Goal: Find specific page/section: Find specific page/section

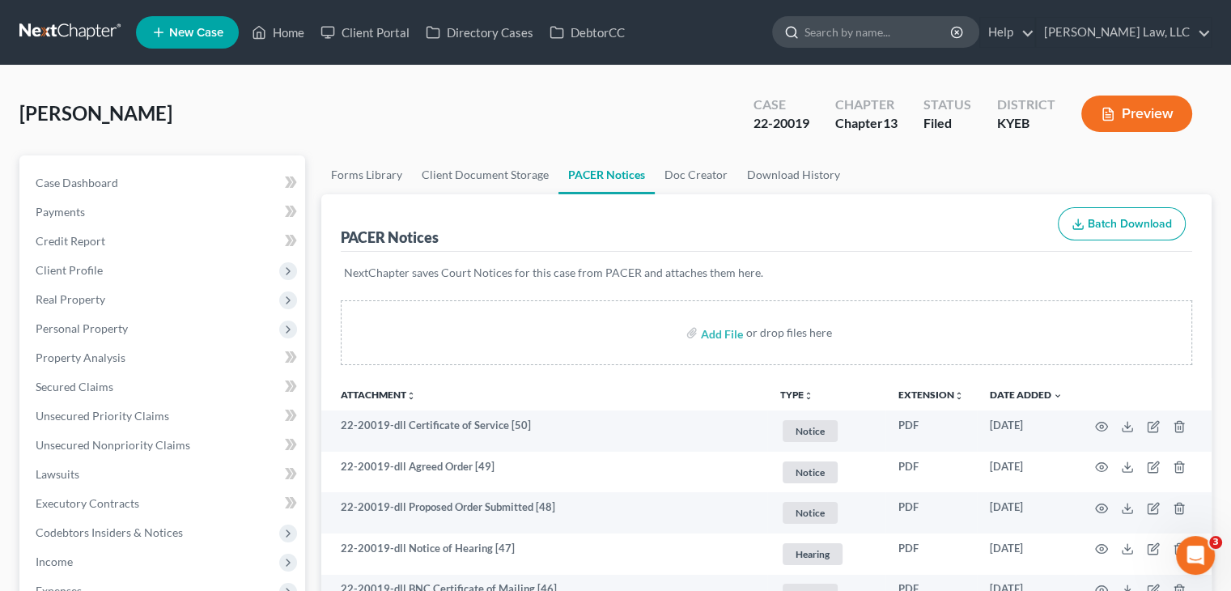
click at [876, 27] on input "search" at bounding box center [878, 32] width 148 height 30
type input "[PERSON_NAME]"
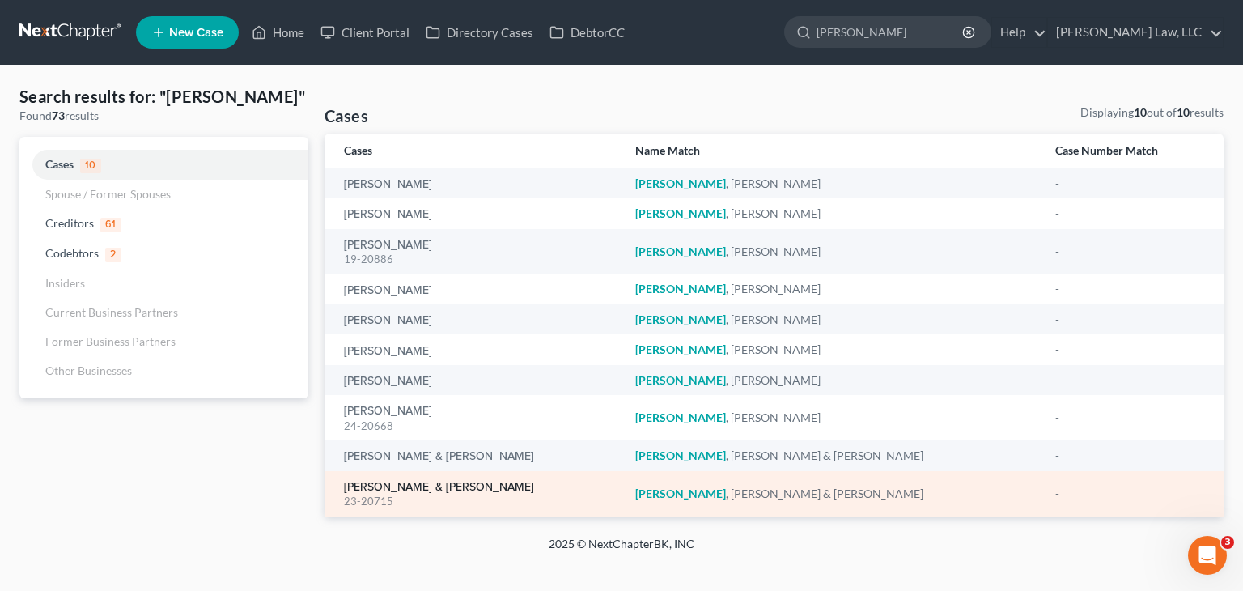
click at [384, 482] on link "[PERSON_NAME] & [PERSON_NAME]" at bounding box center [439, 487] width 190 height 11
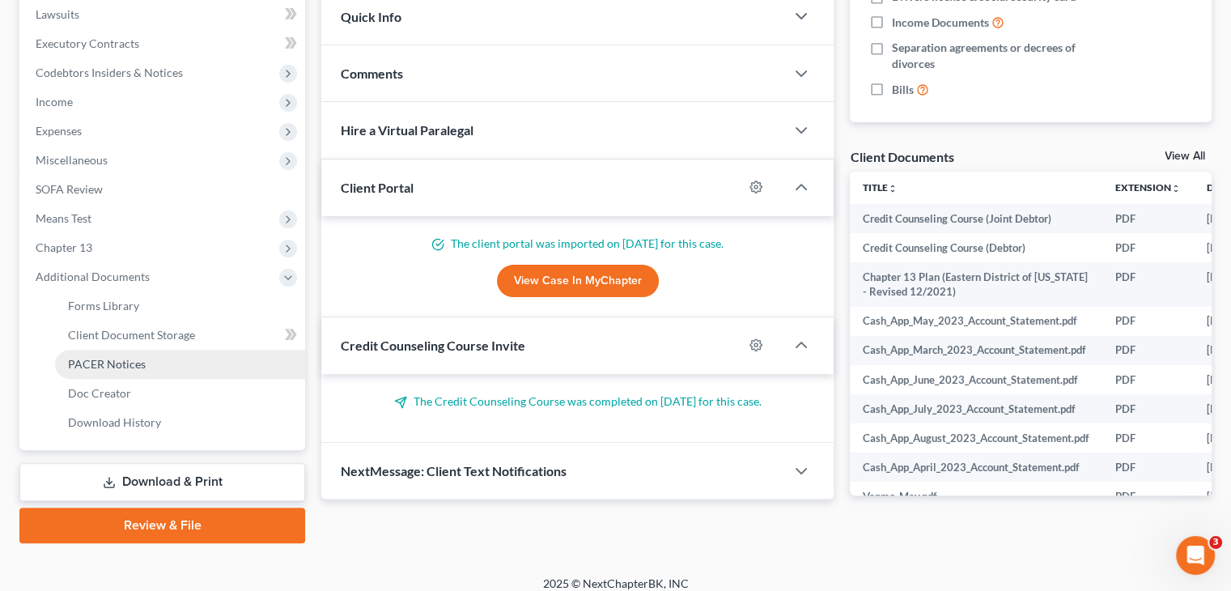
click at [111, 373] on link "PACER Notices" at bounding box center [180, 364] width 250 height 29
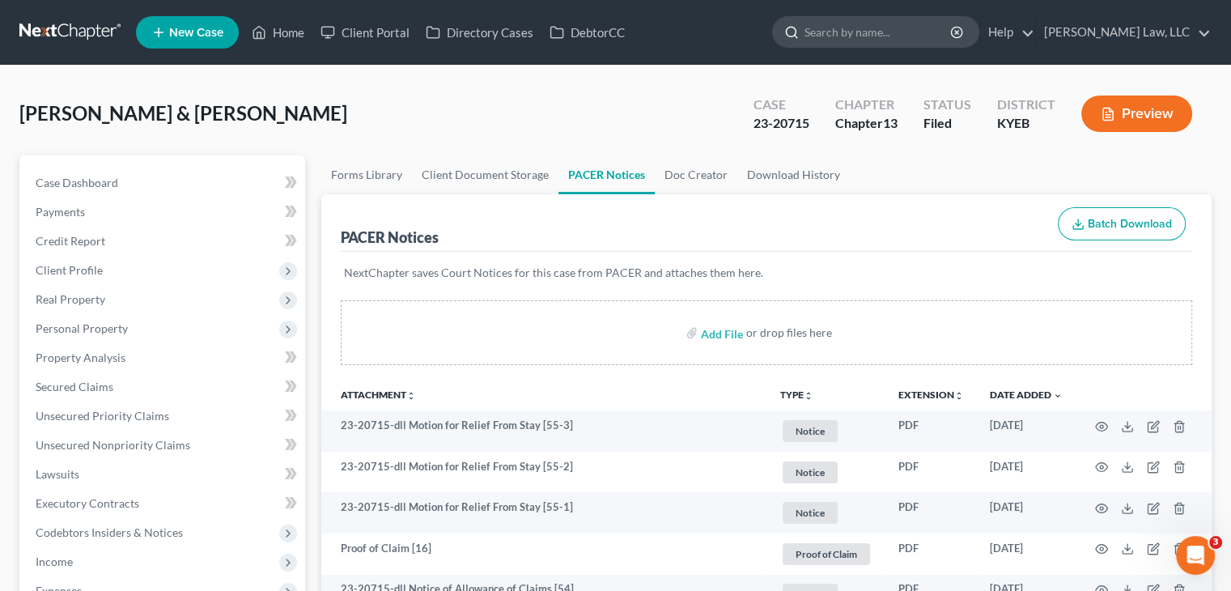
click at [899, 38] on input "search" at bounding box center [878, 32] width 148 height 30
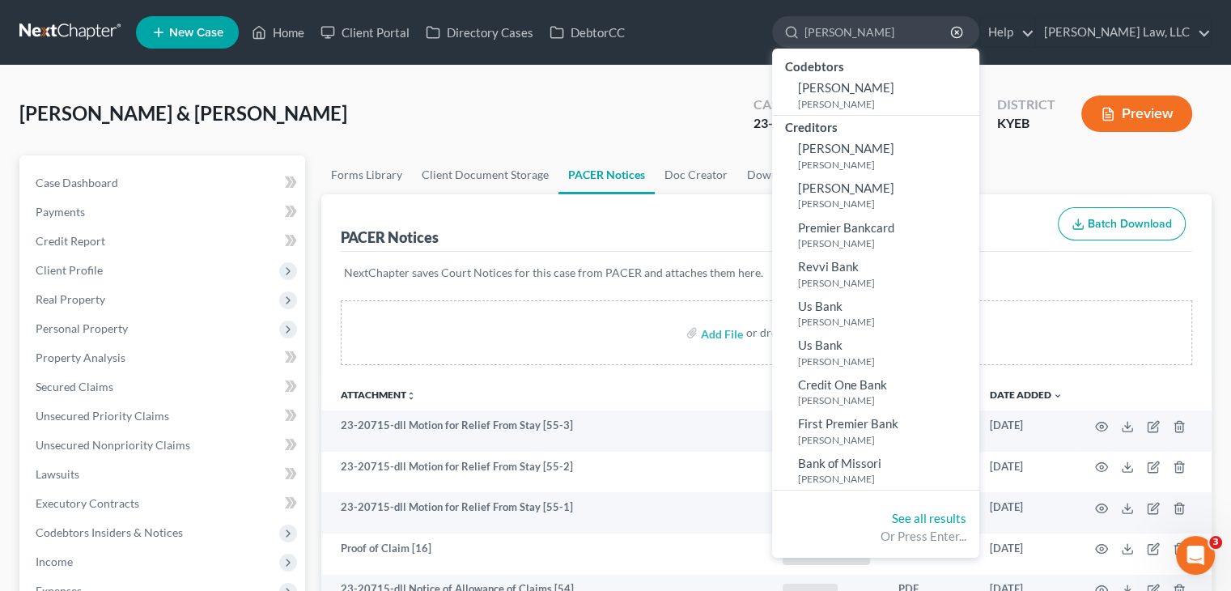
type input "[PERSON_NAME]"
click at [914, 508] on div "See all results Or Press Enter..." at bounding box center [875, 527] width 207 height 61
click at [915, 521] on link "See all results" at bounding box center [929, 518] width 74 height 15
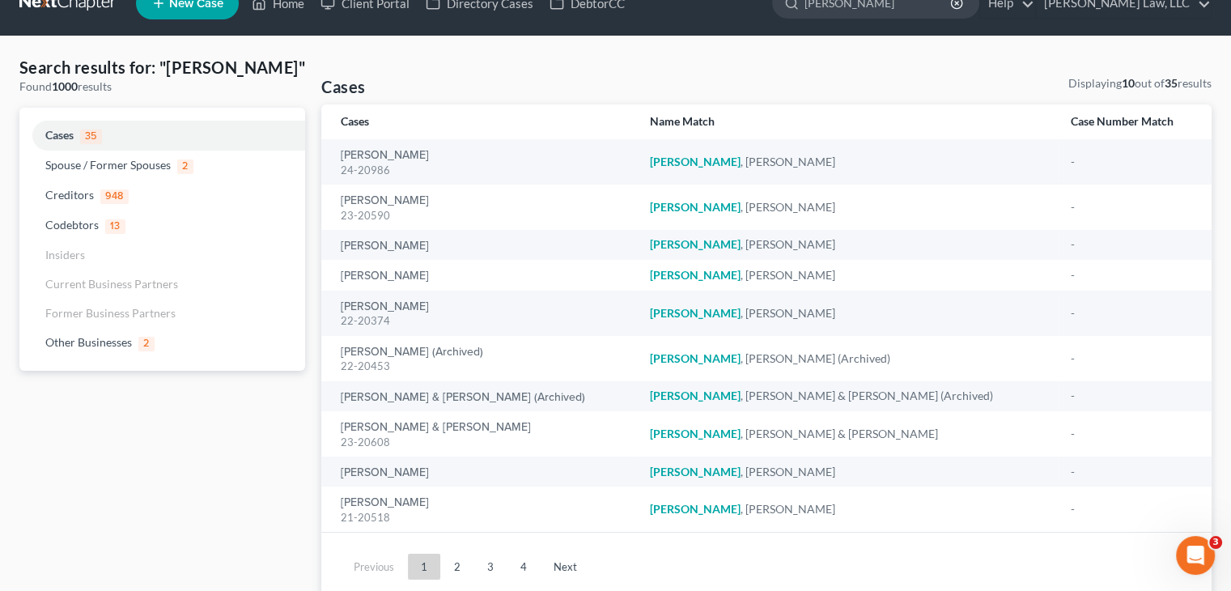
scroll to position [32, 0]
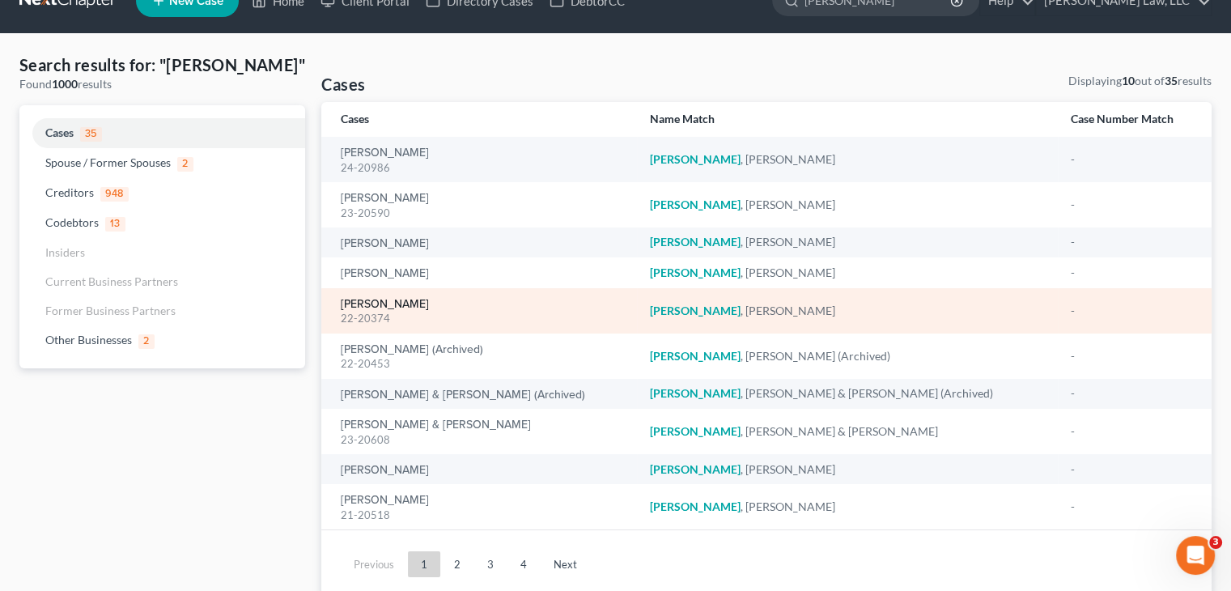
click at [392, 303] on link "[PERSON_NAME]" at bounding box center [385, 304] width 88 height 11
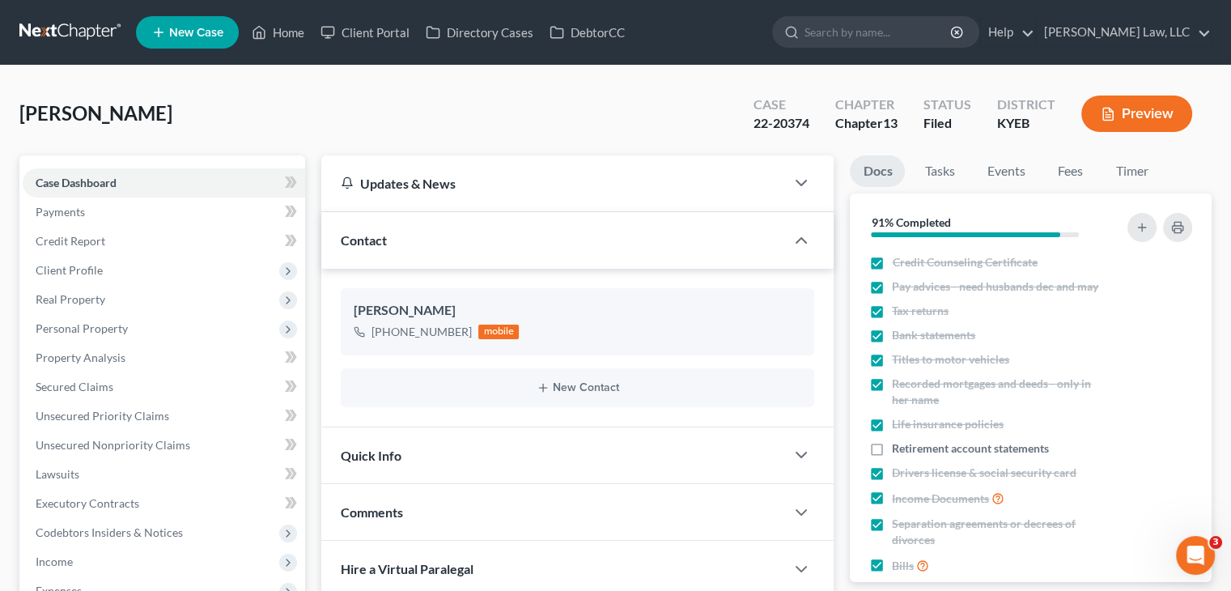
scroll to position [240, 0]
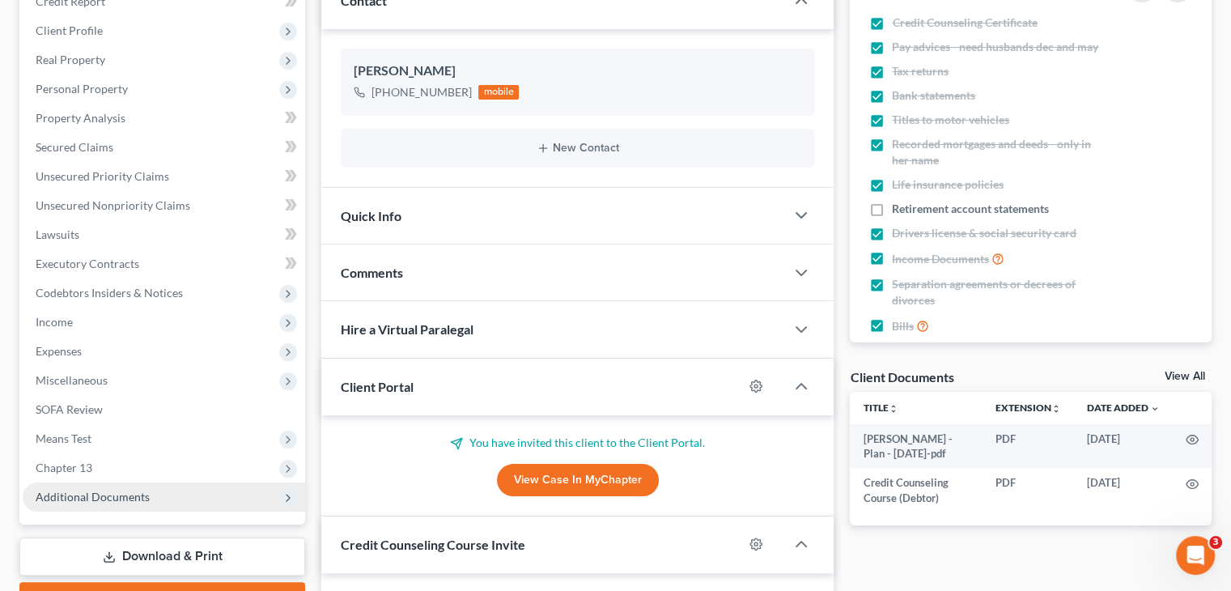
click at [139, 498] on span "Additional Documents" at bounding box center [93, 497] width 114 height 14
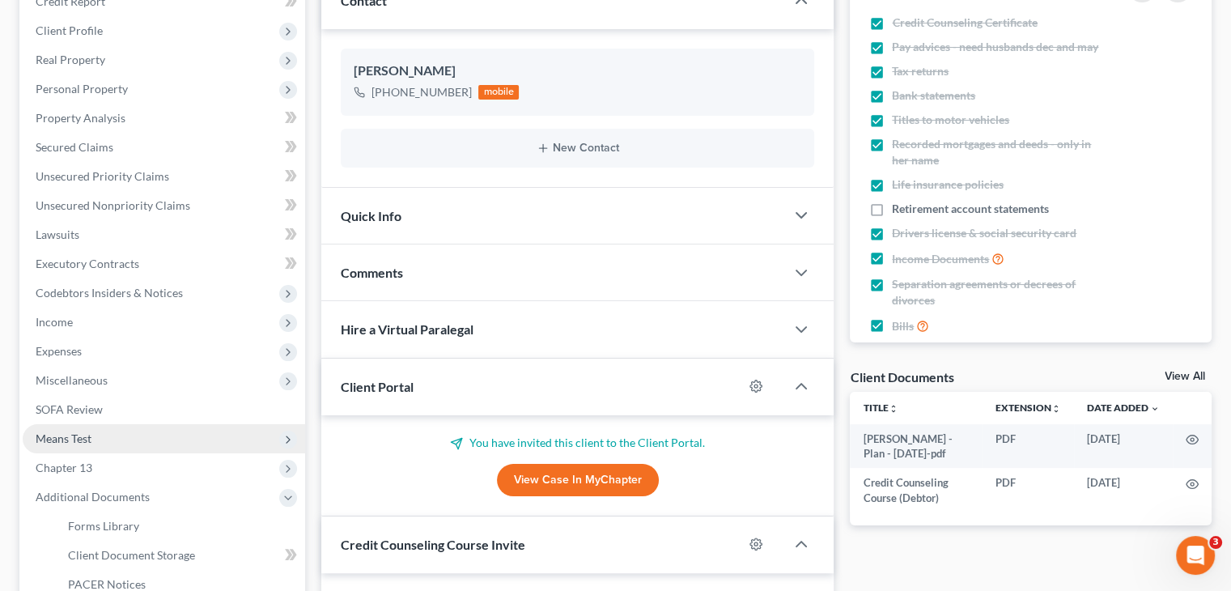
scroll to position [546, 0]
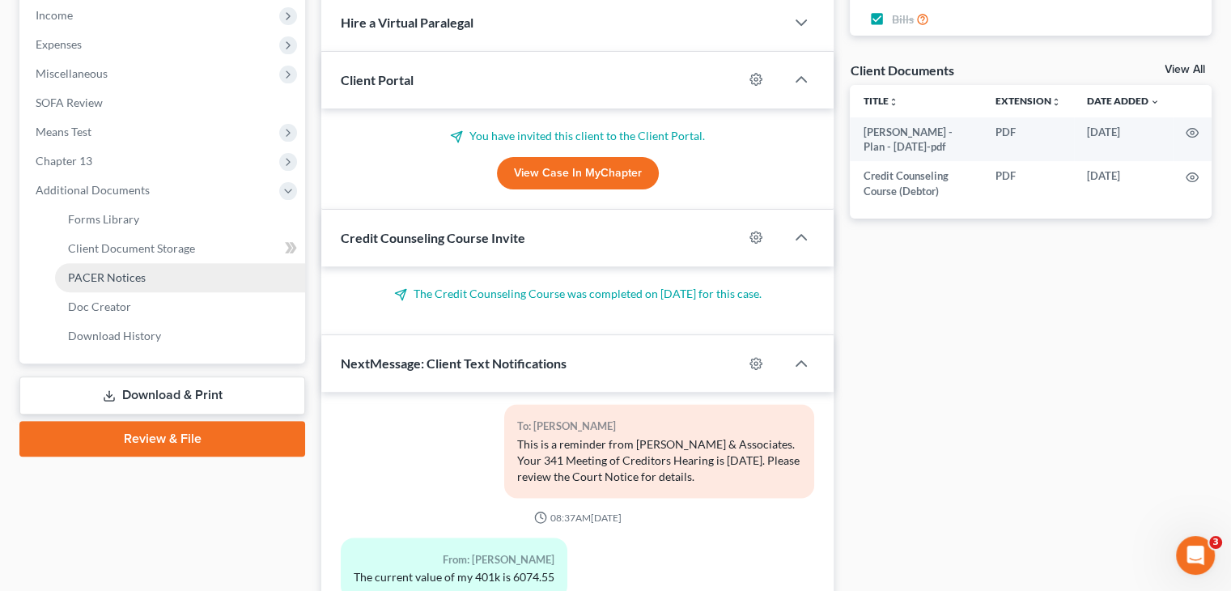
click at [137, 279] on span "PACER Notices" at bounding box center [107, 277] width 78 height 14
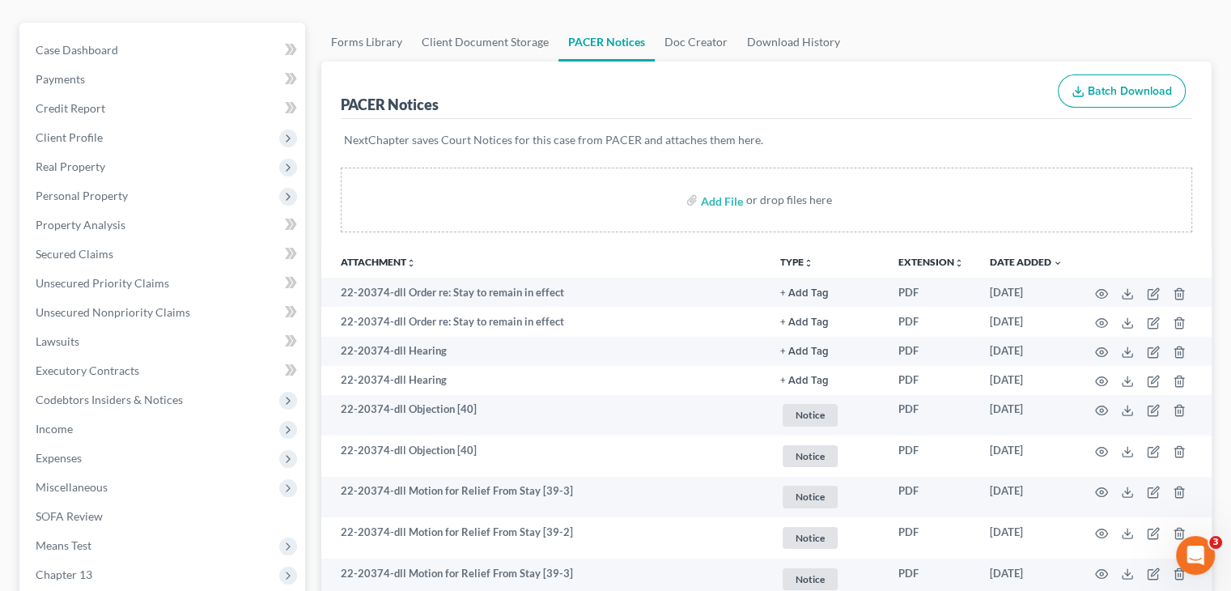
scroll to position [134, 0]
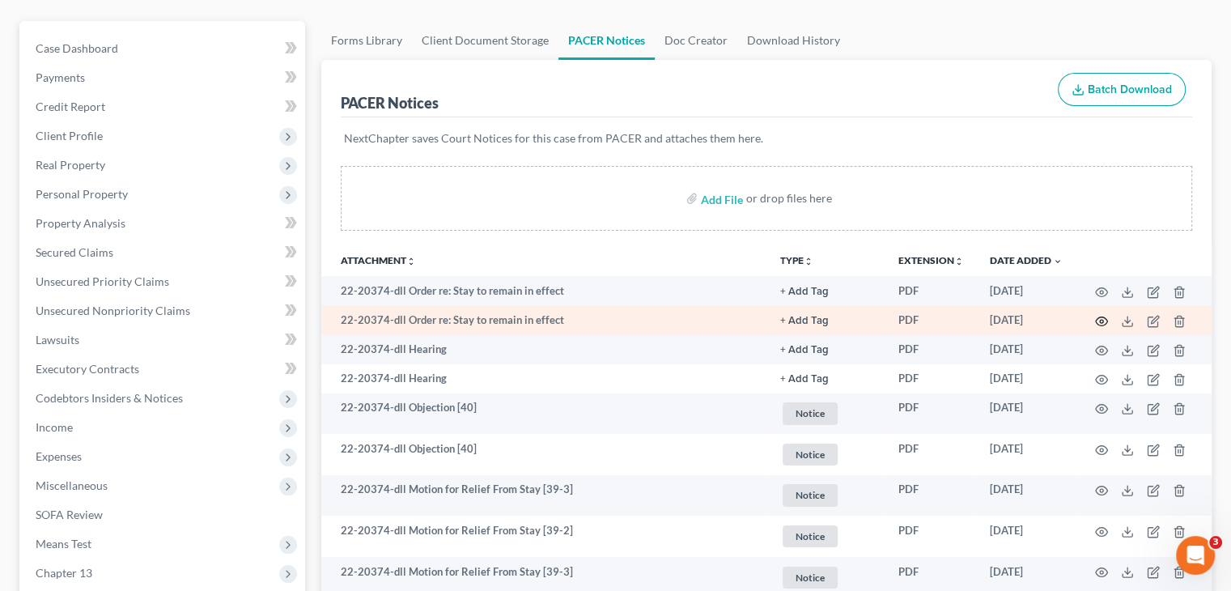
click at [1097, 317] on icon "button" at bounding box center [1101, 321] width 13 height 13
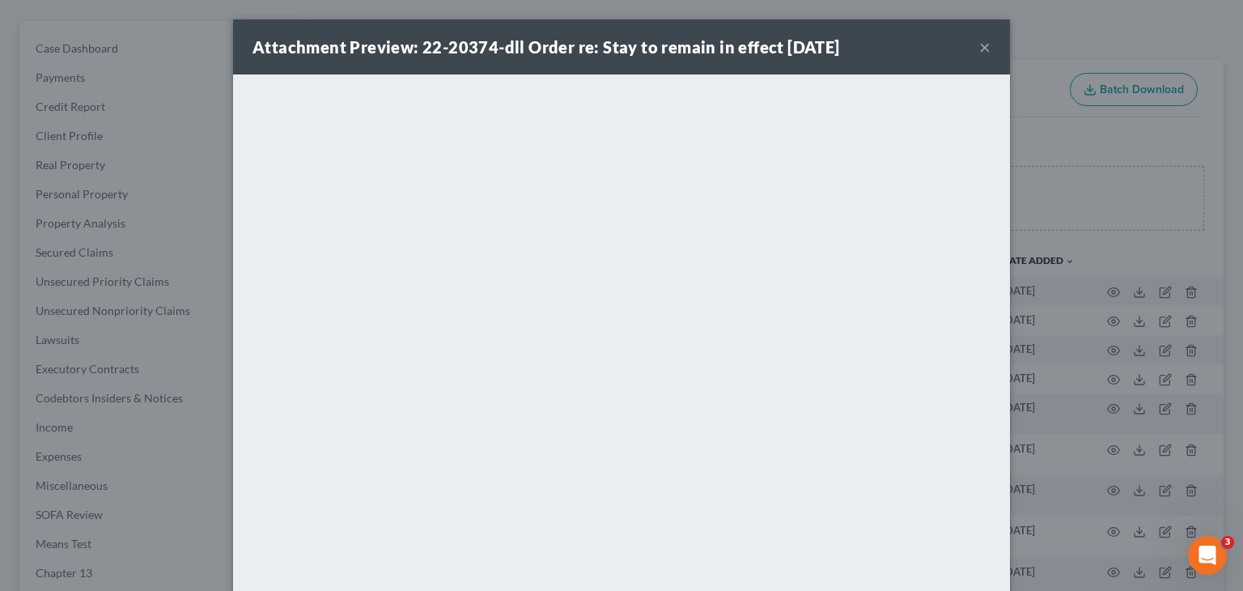
click at [979, 42] on button "×" at bounding box center [984, 46] width 11 height 19
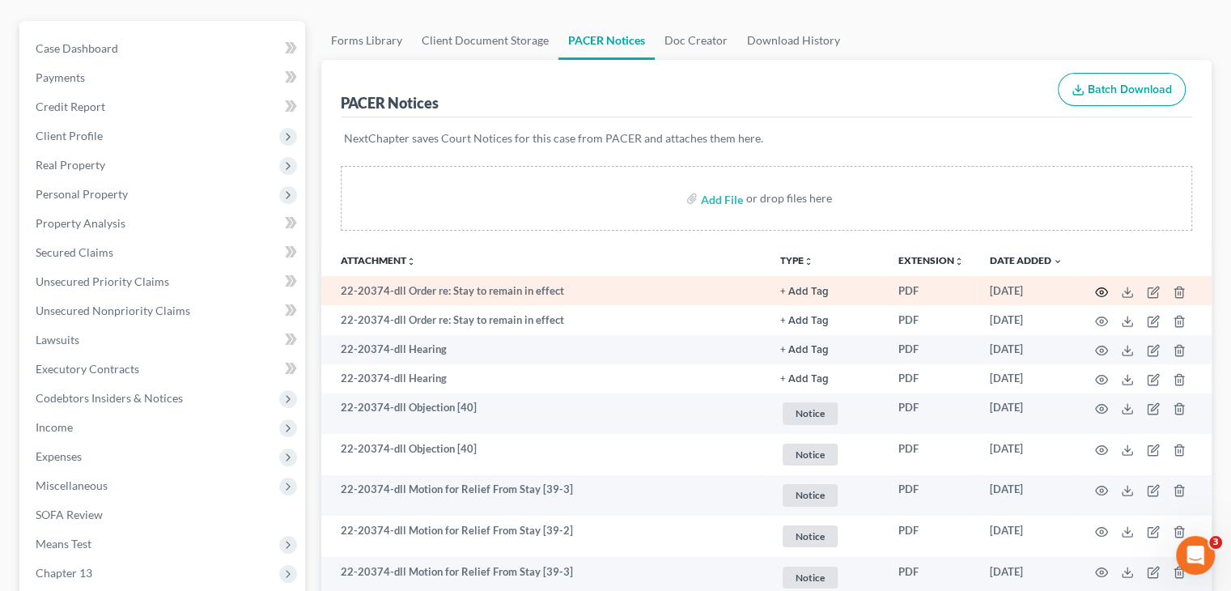
click at [1101, 288] on icon "button" at bounding box center [1101, 292] width 13 height 13
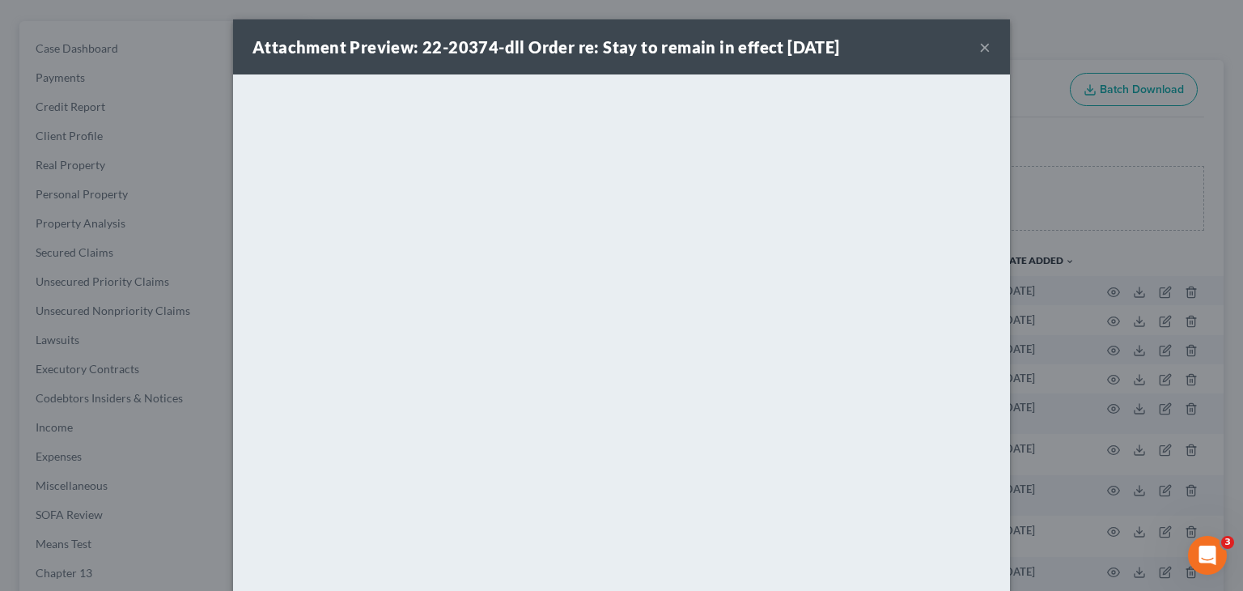
click at [970, 53] on div "Attachment Preview: 22-20374-dll Order re: Stay to remain in effect [DATE] ×" at bounding box center [621, 46] width 777 height 55
click at [979, 53] on button "×" at bounding box center [984, 46] width 11 height 19
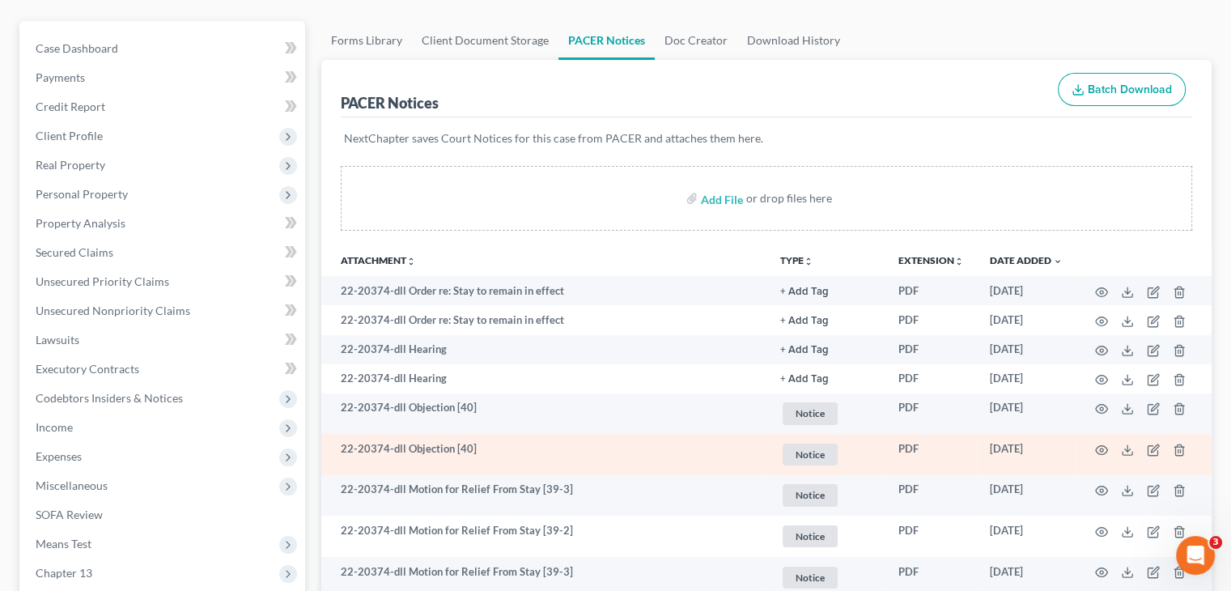
click at [1097, 442] on td at bounding box center [1144, 454] width 136 height 41
click at [1102, 447] on icon "button" at bounding box center [1101, 450] width 13 height 13
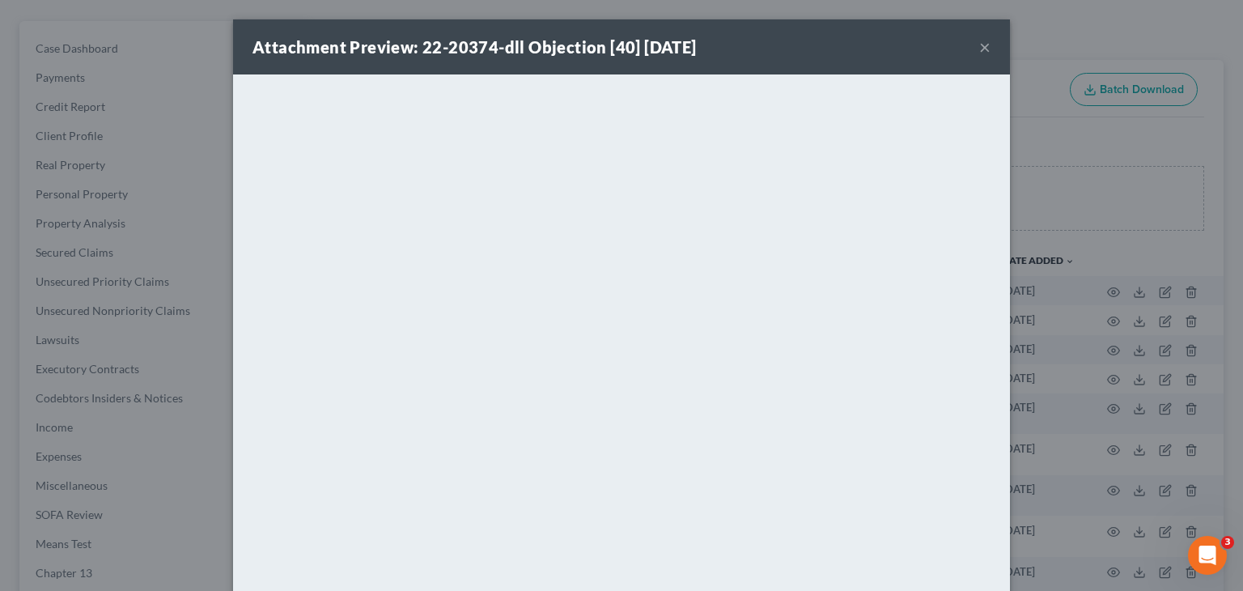
click at [980, 43] on button "×" at bounding box center [984, 46] width 11 height 19
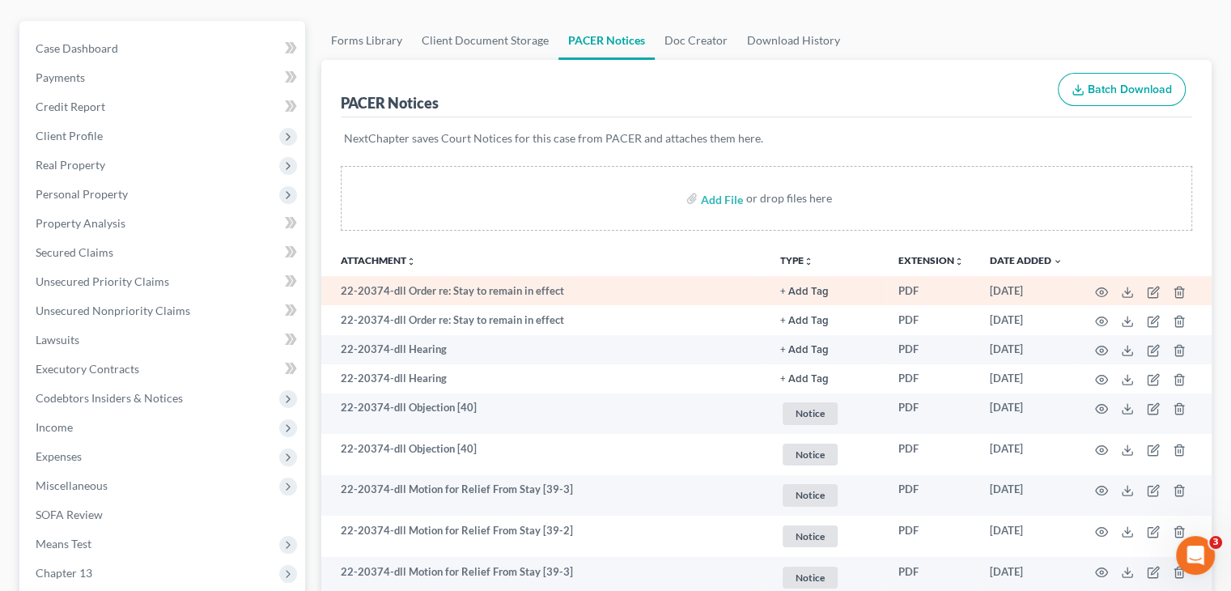
scroll to position [154, 0]
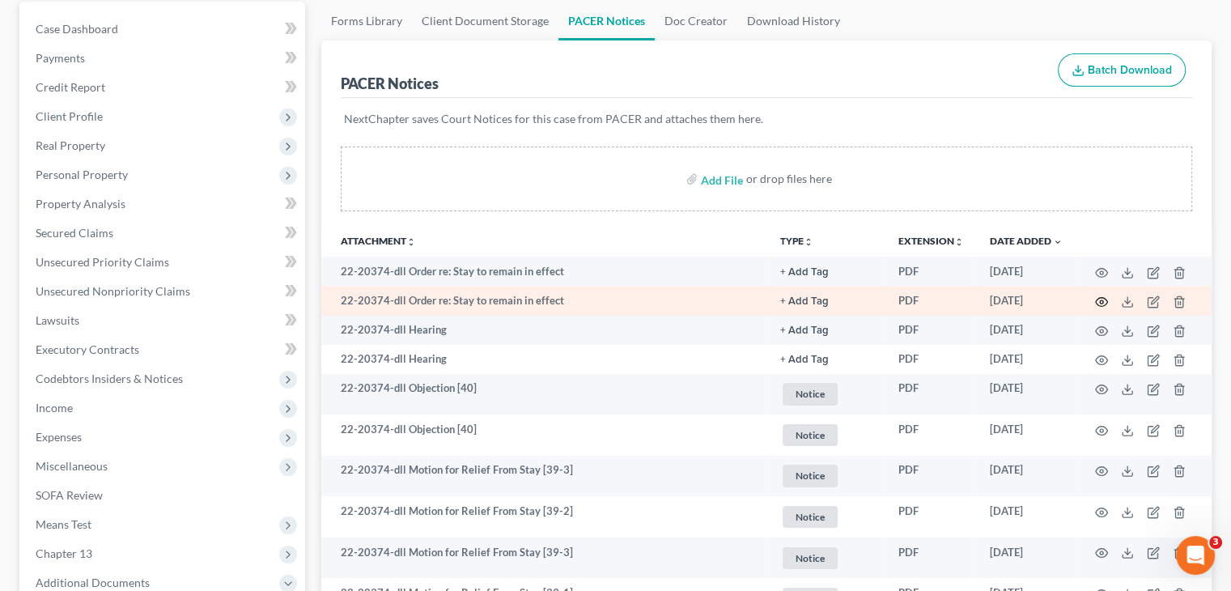
click at [1104, 299] on icon "button" at bounding box center [1101, 301] width 13 height 13
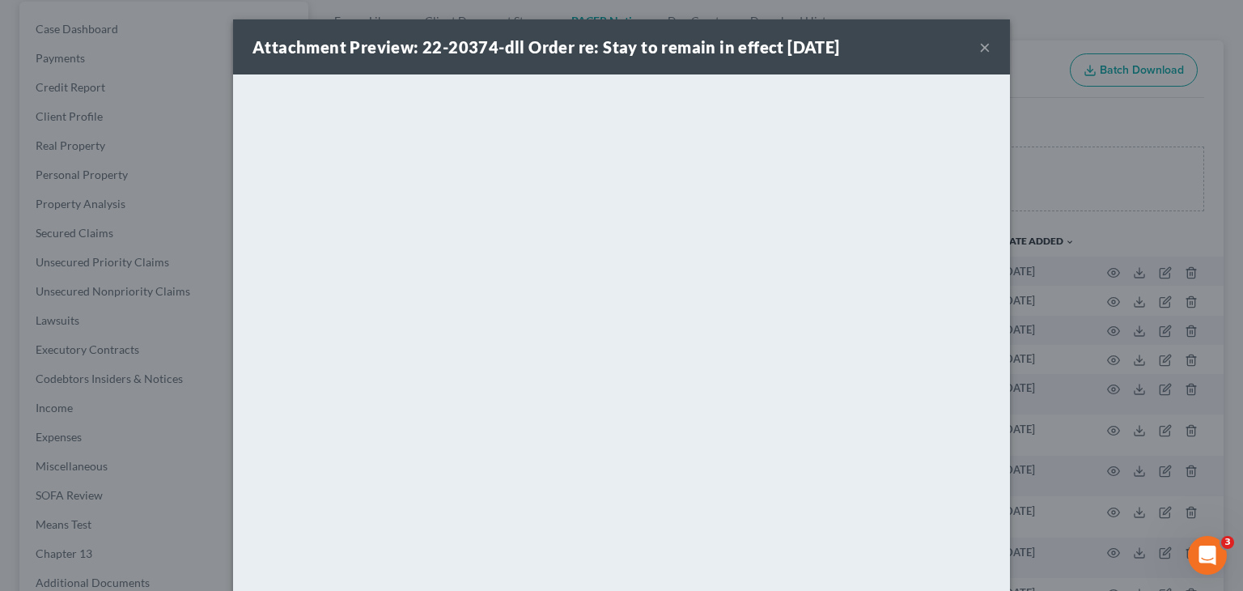
click at [981, 40] on button "×" at bounding box center [984, 46] width 11 height 19
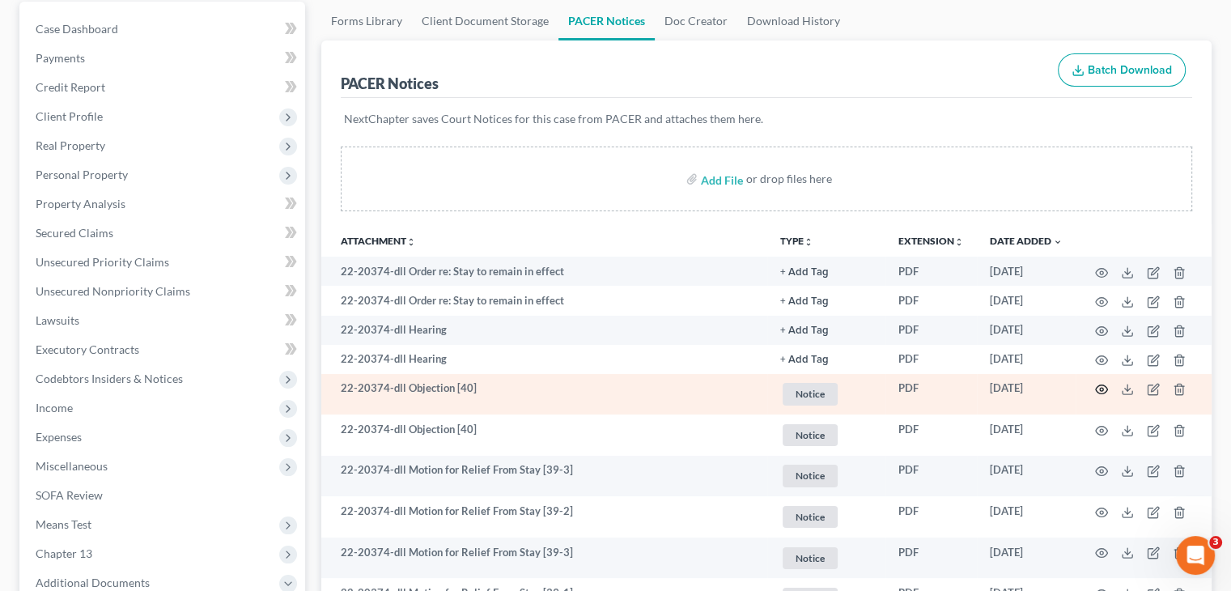
click at [1102, 386] on icon "button" at bounding box center [1101, 389] width 13 height 13
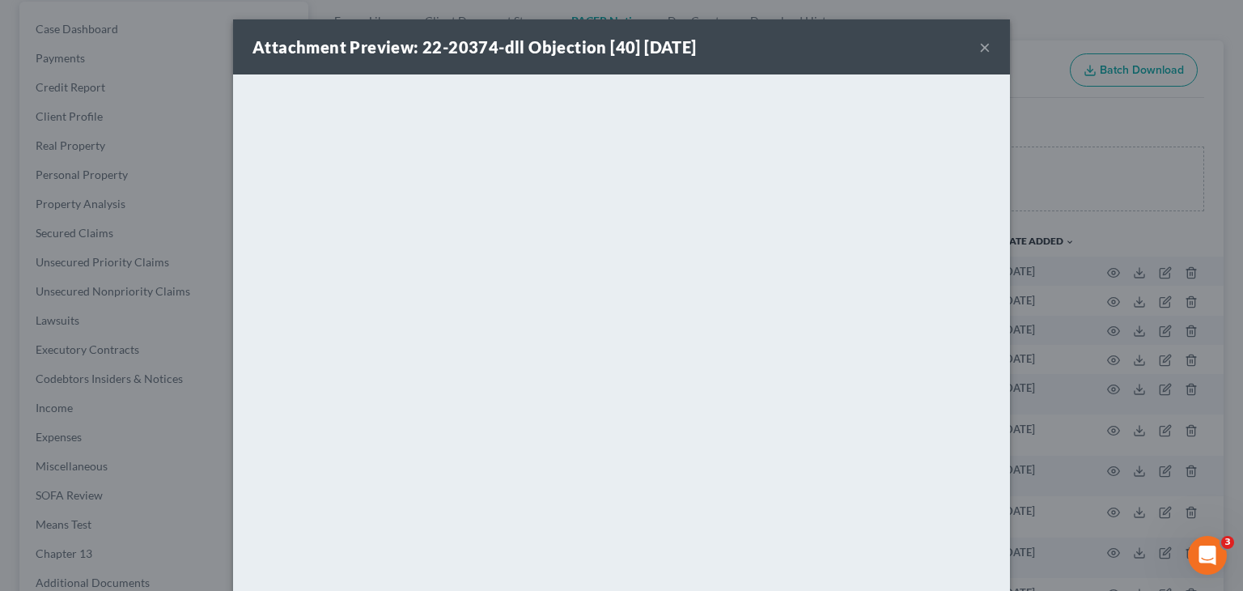
click at [979, 49] on button "×" at bounding box center [984, 46] width 11 height 19
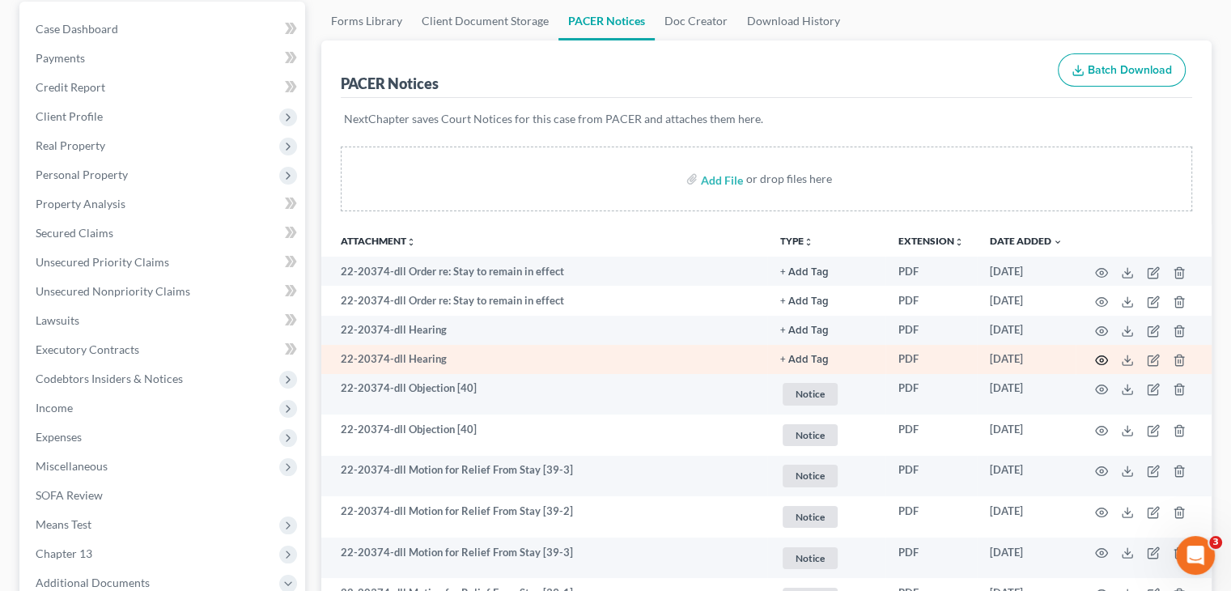
click at [1098, 357] on icon "button" at bounding box center [1102, 360] width 12 height 9
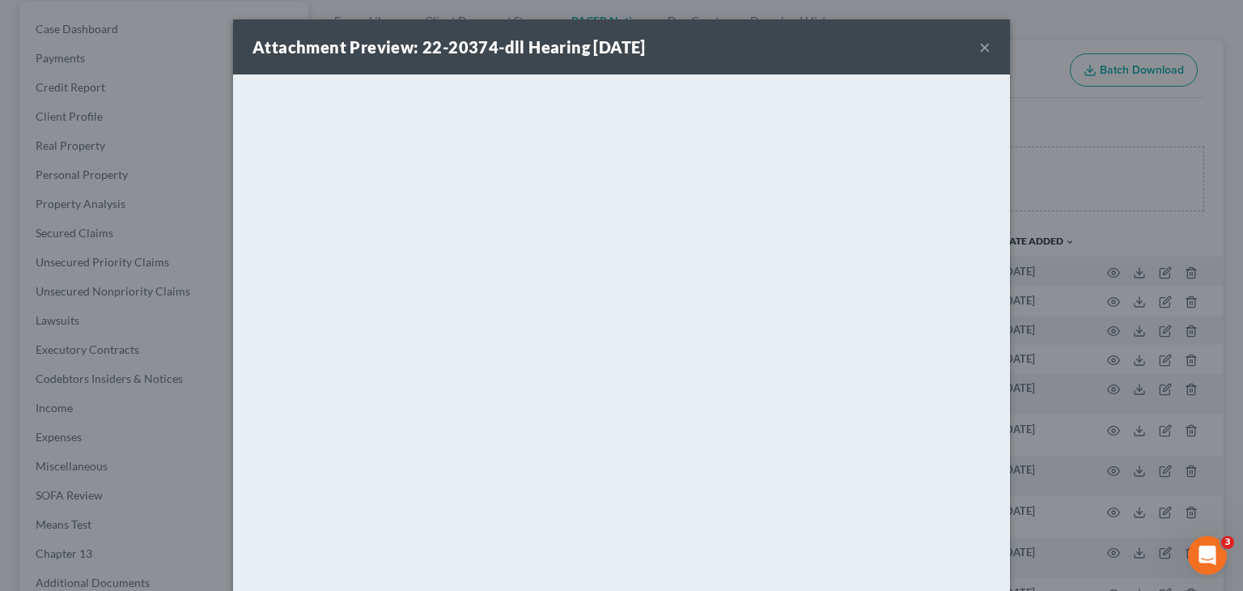
click at [979, 49] on button "×" at bounding box center [984, 46] width 11 height 19
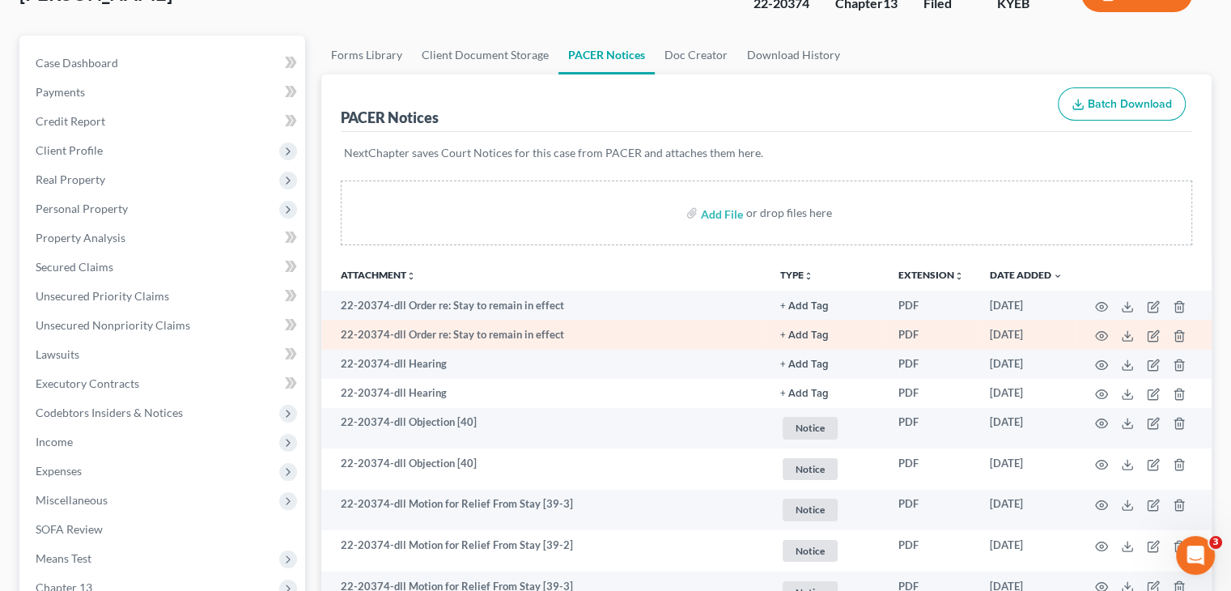
scroll to position [0, 0]
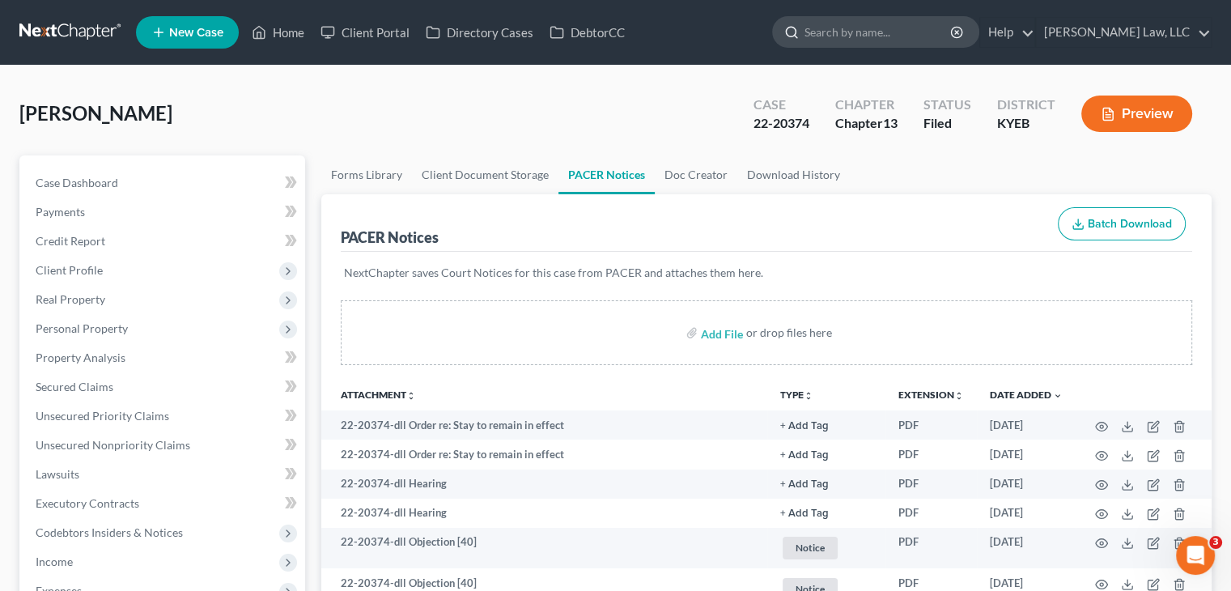
click at [906, 30] on input "search" at bounding box center [878, 32] width 148 height 30
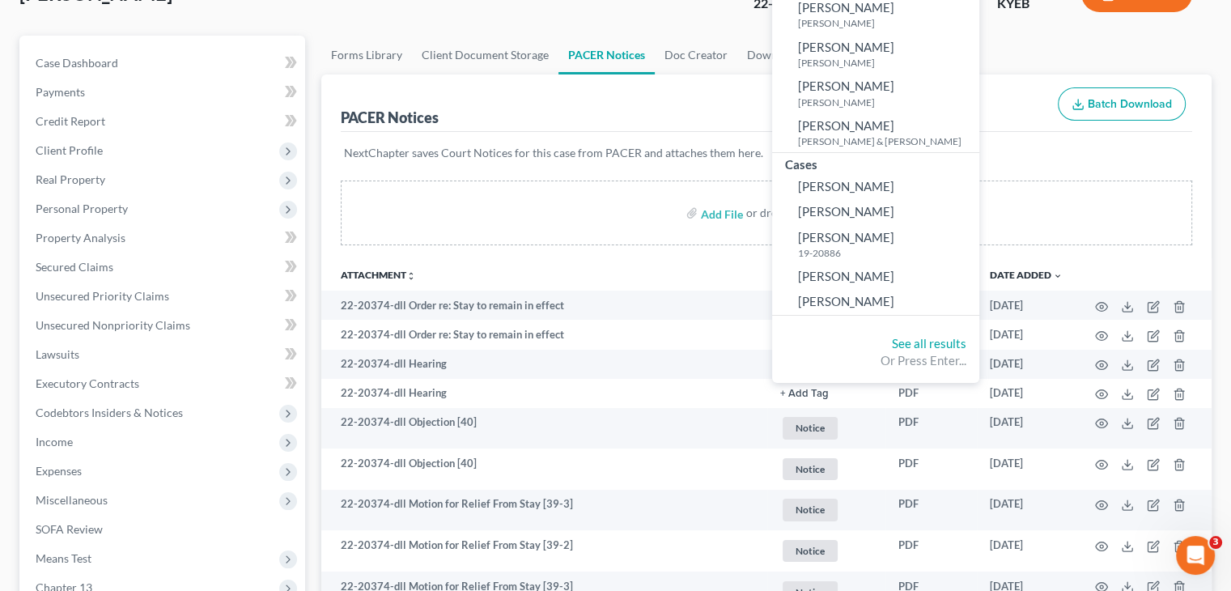
scroll to position [121, 0]
type input "[PERSON_NAME]"
click at [930, 346] on link "See all results" at bounding box center [929, 341] width 74 height 15
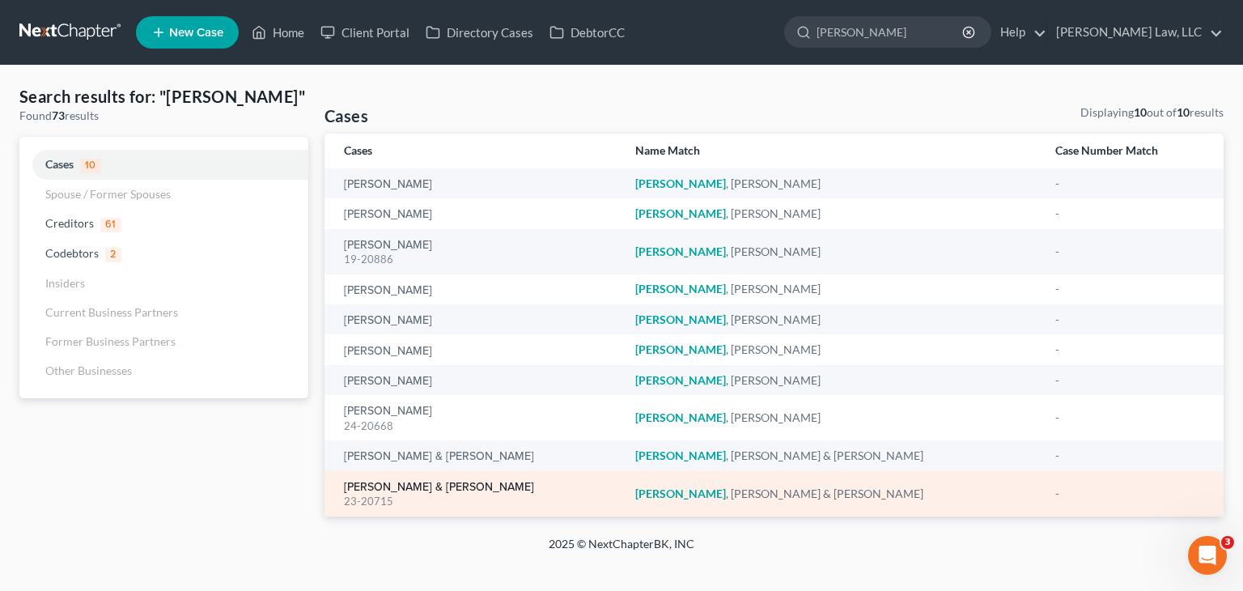
click at [393, 490] on link "[PERSON_NAME] & [PERSON_NAME]" at bounding box center [439, 487] width 190 height 11
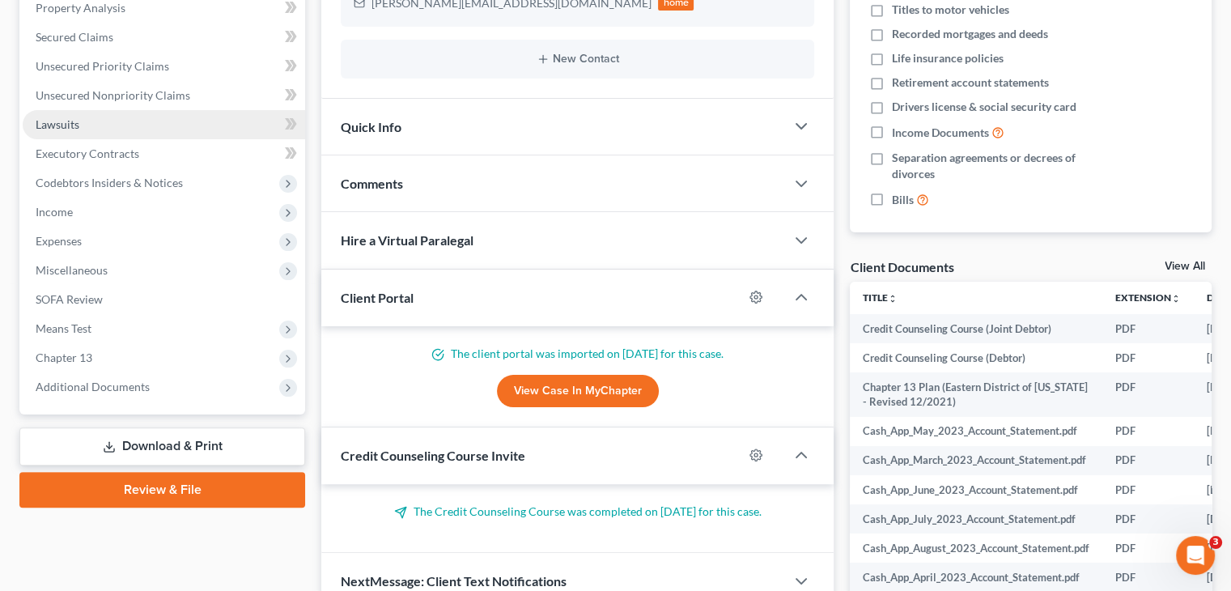
scroll to position [392, 0]
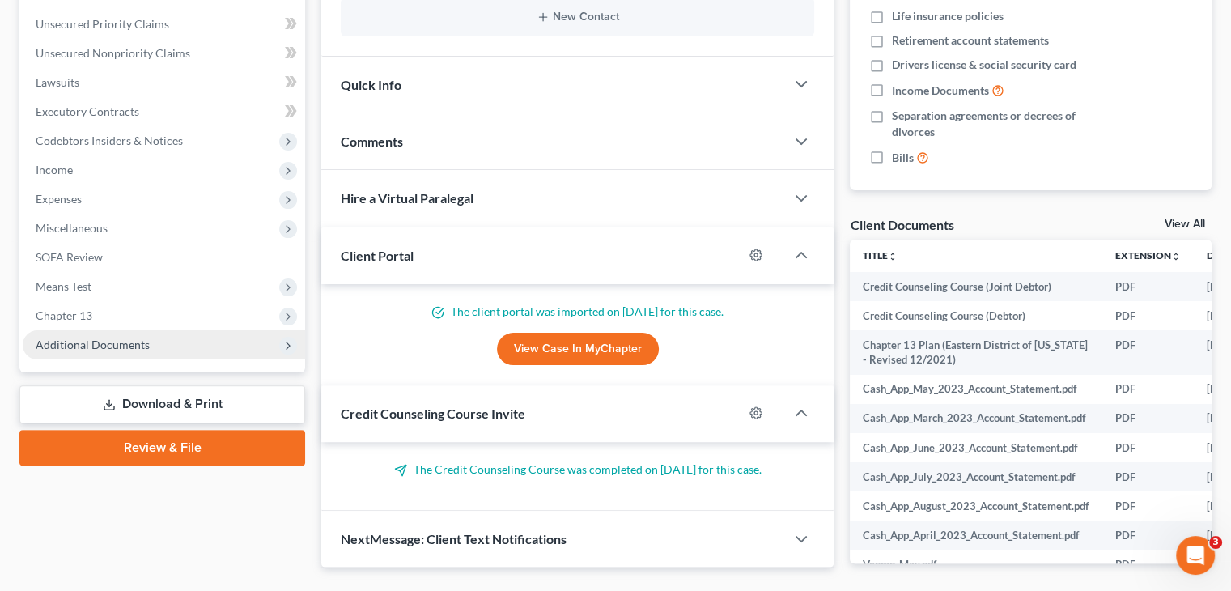
click at [133, 347] on span "Additional Documents" at bounding box center [93, 344] width 114 height 14
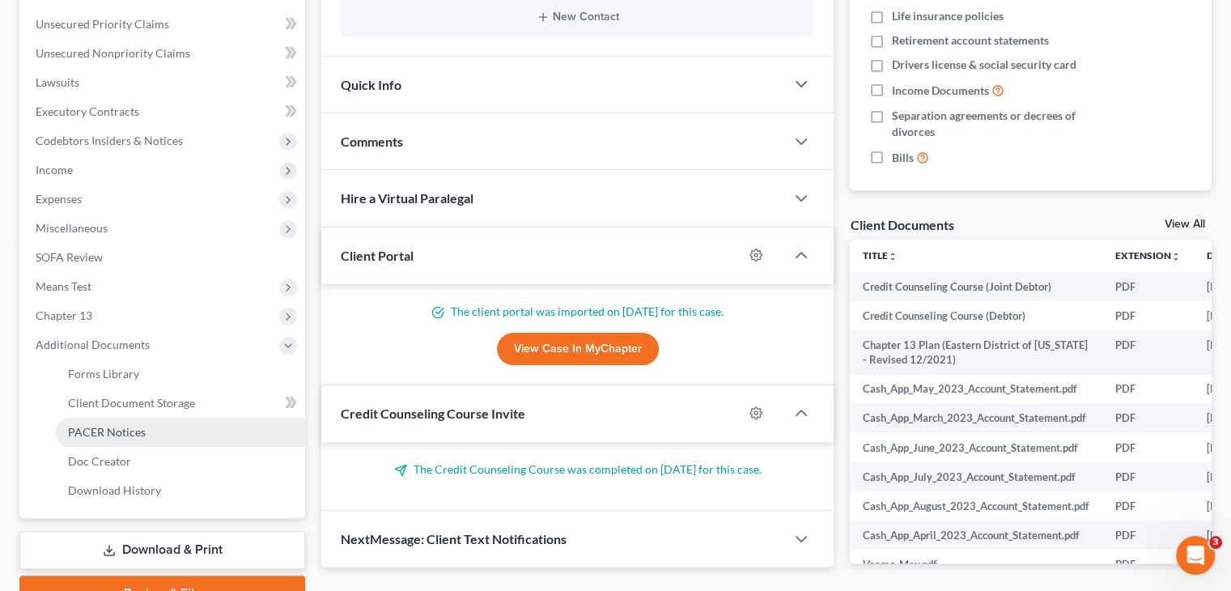
click at [119, 431] on span "PACER Notices" at bounding box center [107, 432] width 78 height 14
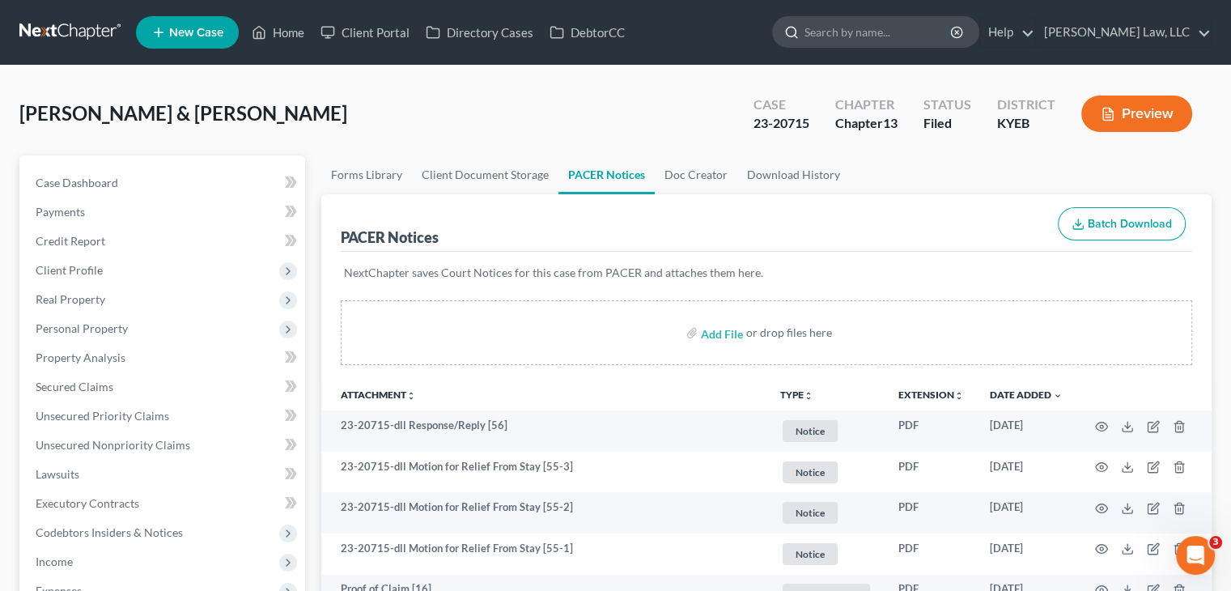
click at [834, 31] on input "search" at bounding box center [878, 32] width 148 height 30
type input "s"
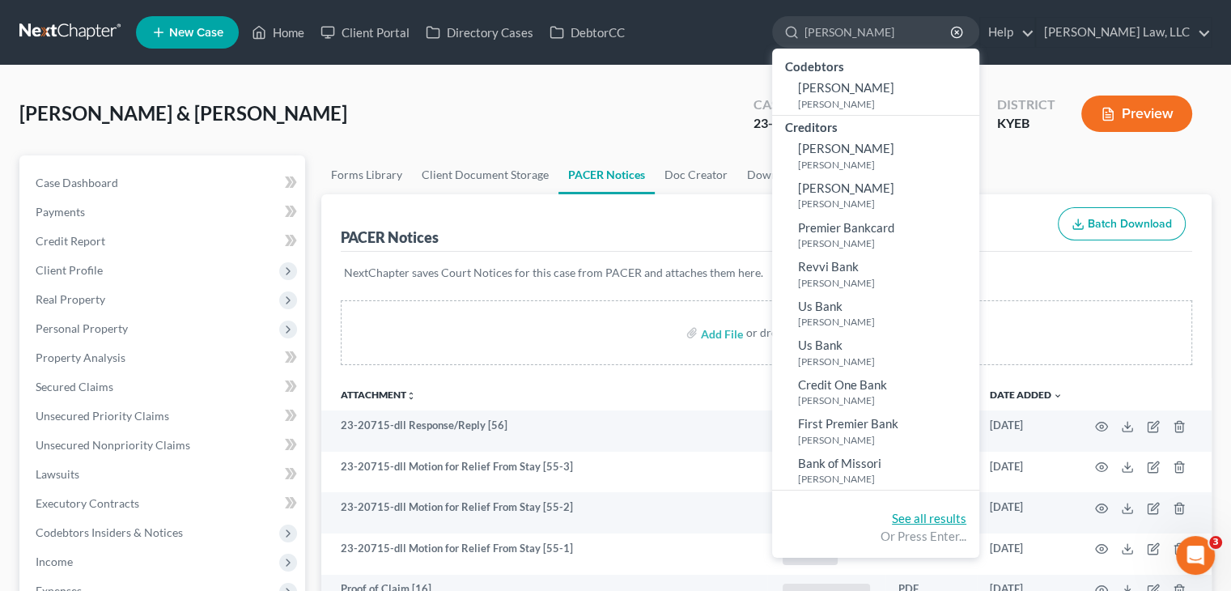
type input "[PERSON_NAME]"
click at [926, 519] on link "See all results" at bounding box center [929, 518] width 74 height 15
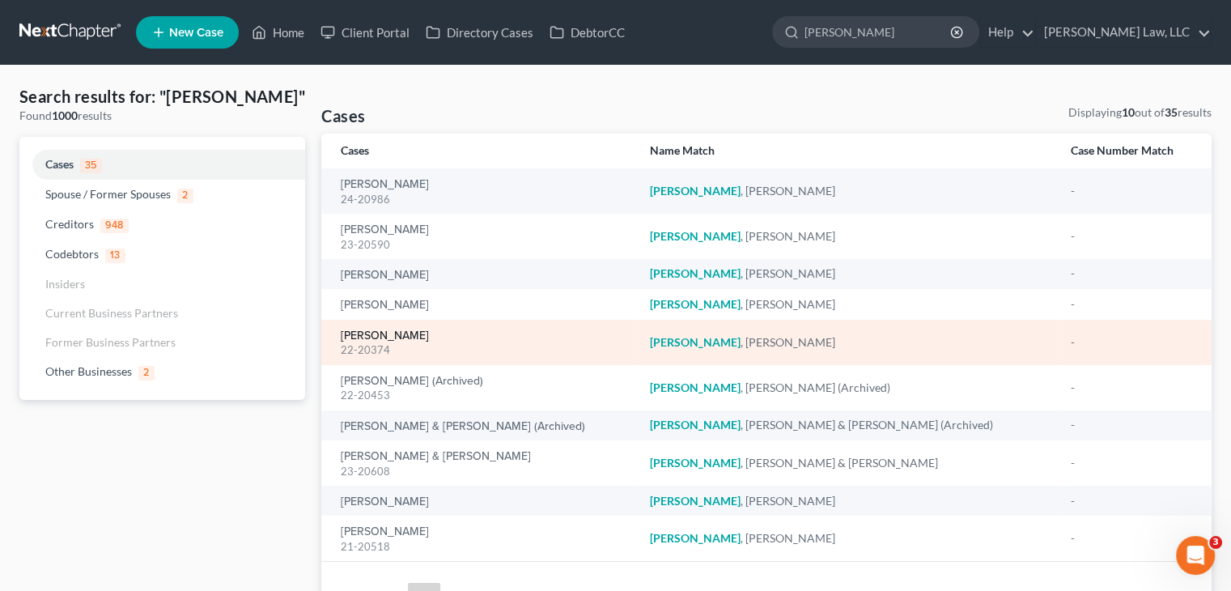
click at [369, 332] on link "[PERSON_NAME]" at bounding box center [385, 335] width 88 height 11
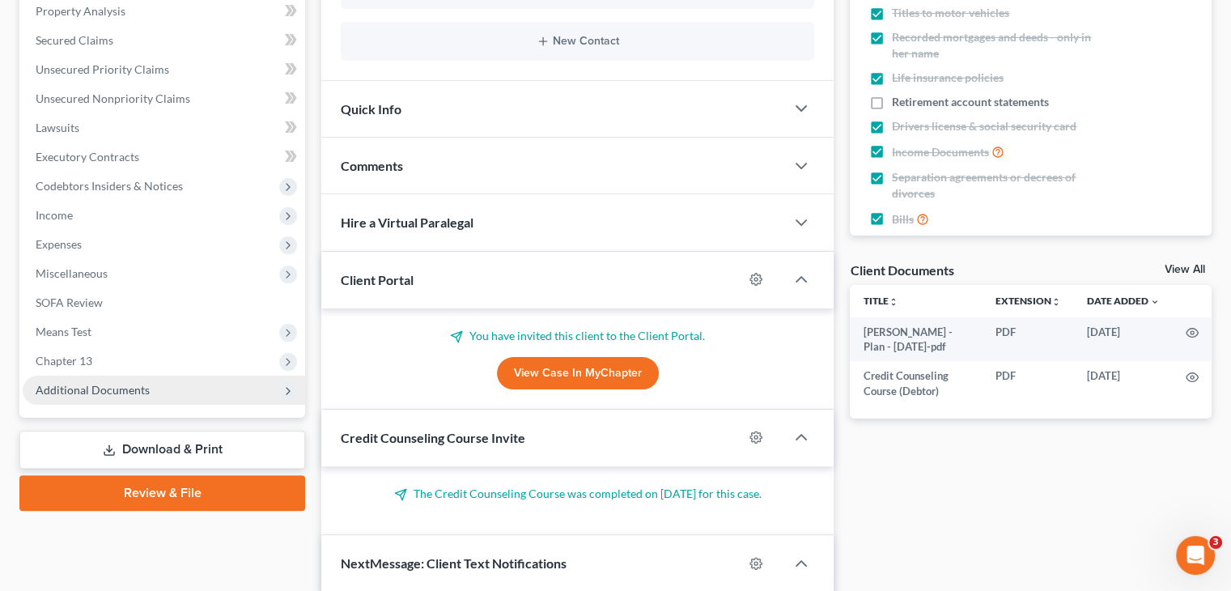
scroll to position [376, 0]
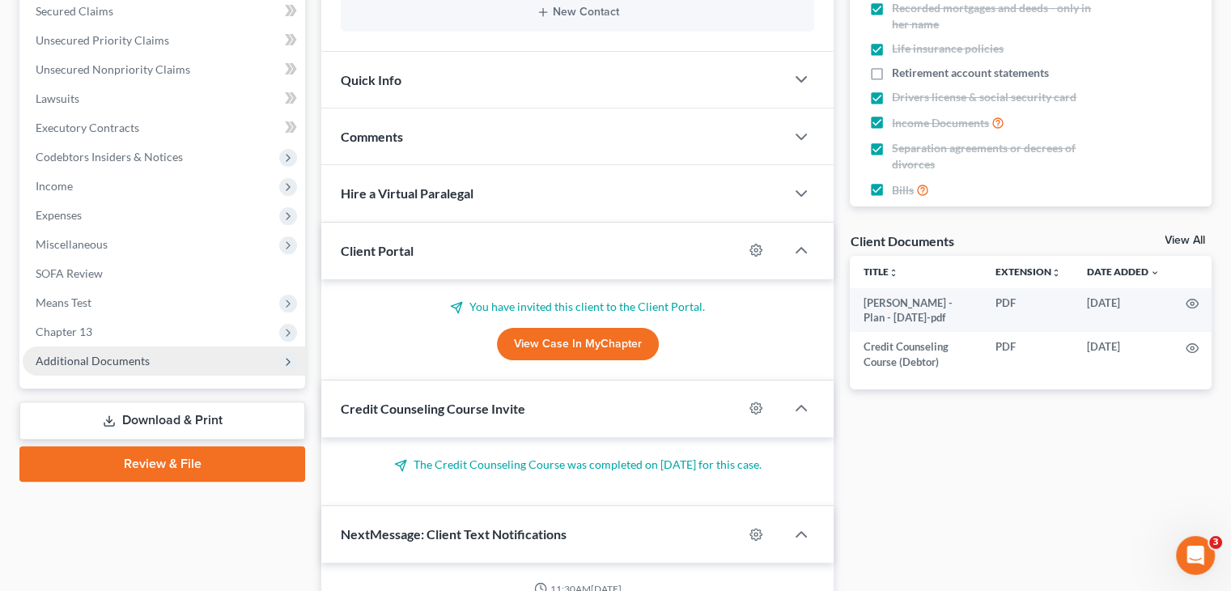
click at [145, 354] on span "Additional Documents" at bounding box center [93, 361] width 114 height 14
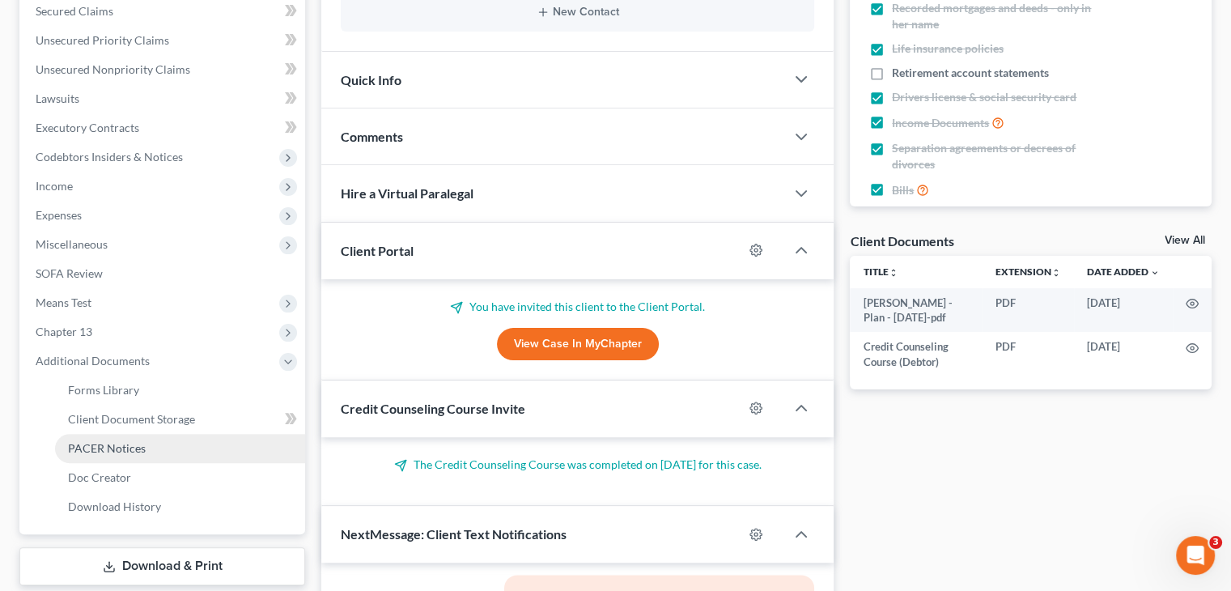
click at [119, 441] on span "PACER Notices" at bounding box center [107, 448] width 78 height 14
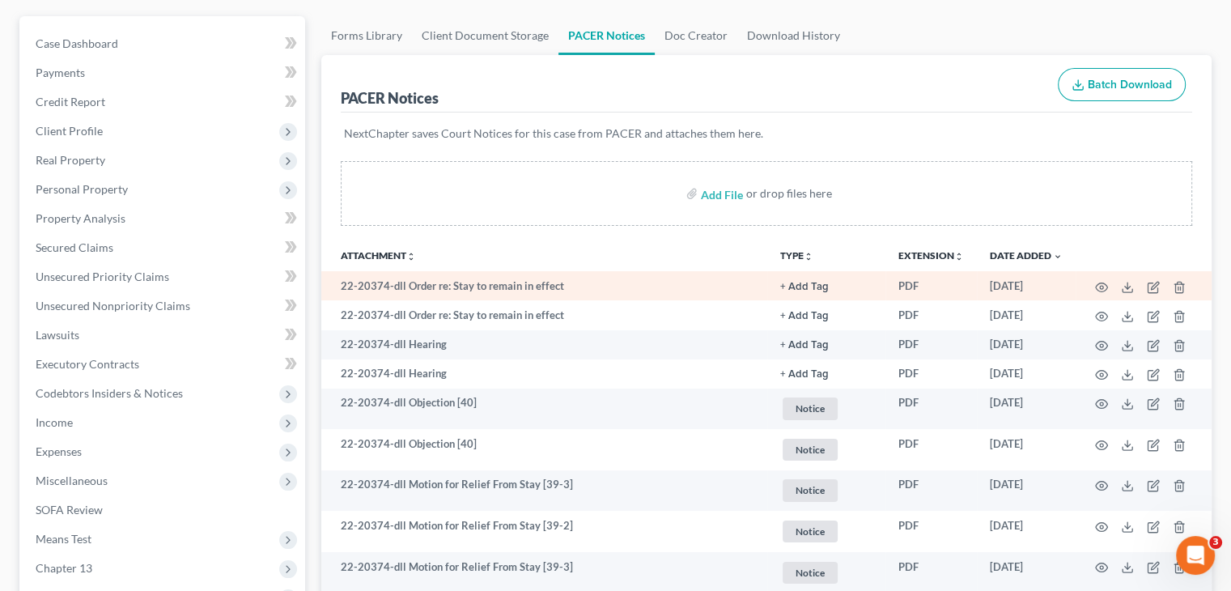
scroll to position [141, 0]
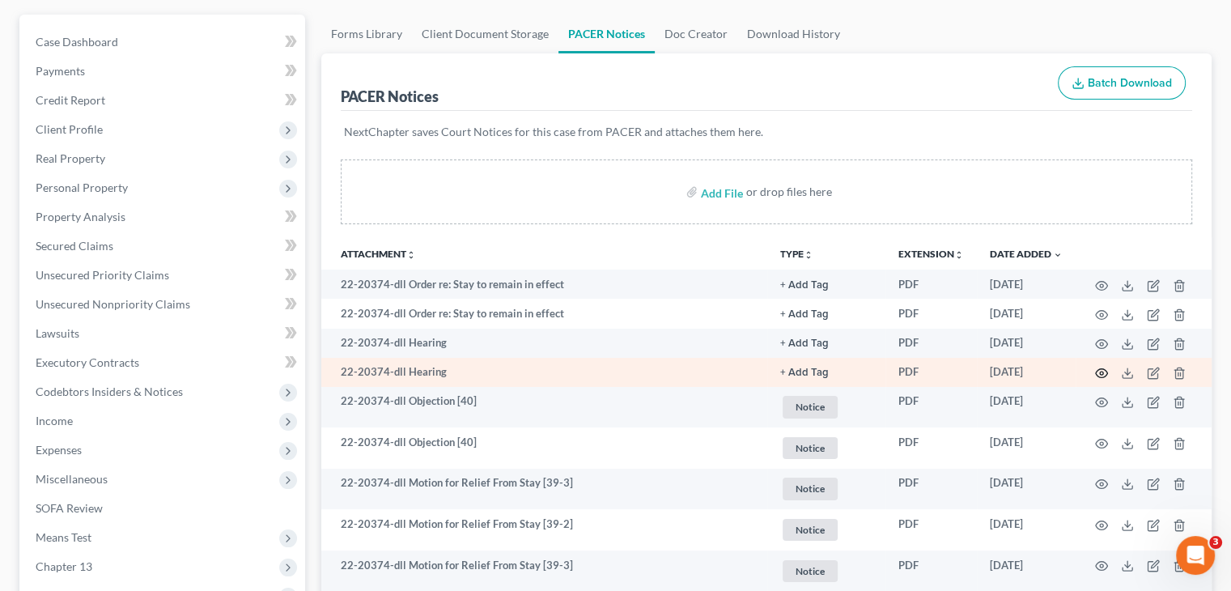
click at [1101, 376] on icon "button" at bounding box center [1102, 373] width 12 height 9
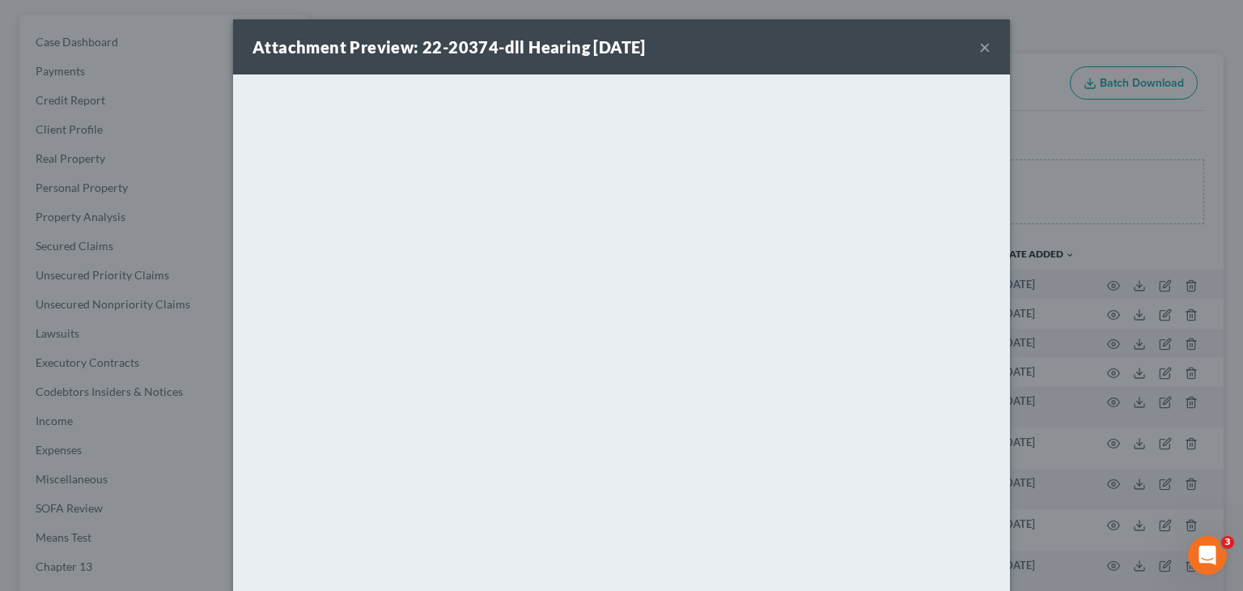
click at [979, 53] on button "×" at bounding box center [984, 46] width 11 height 19
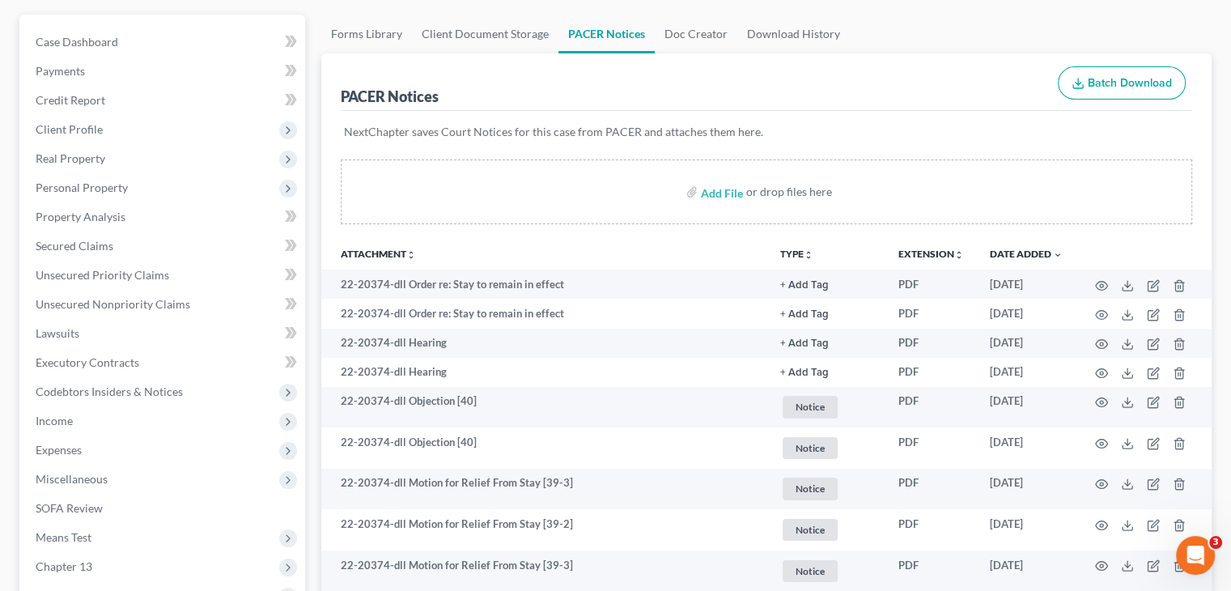
scroll to position [0, 0]
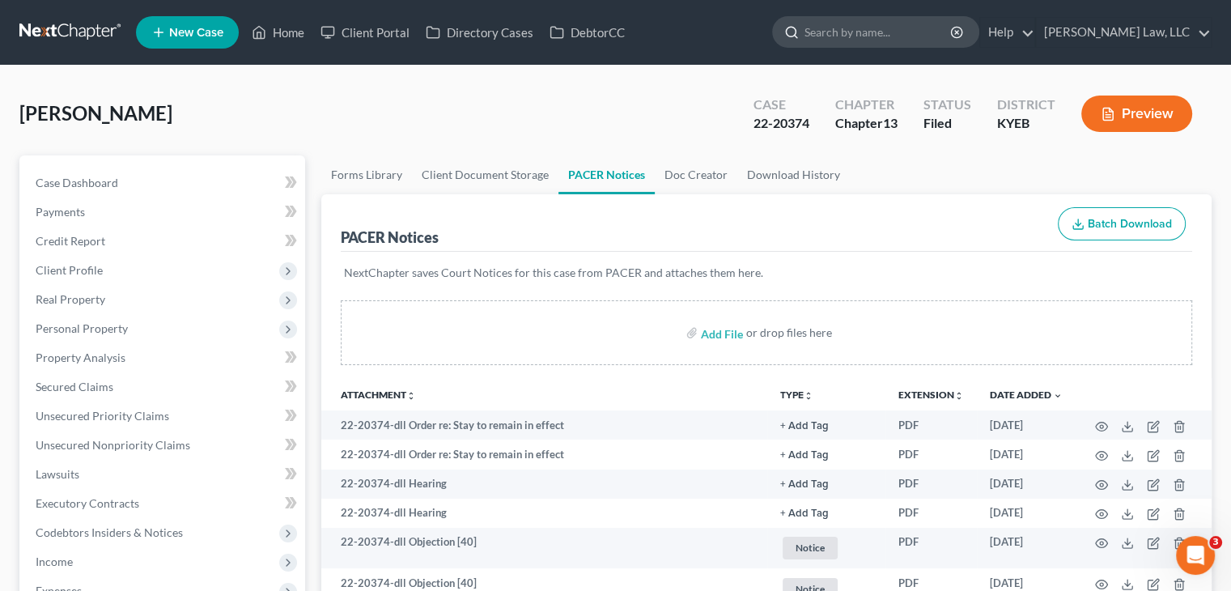
click at [849, 30] on input "search" at bounding box center [878, 32] width 148 height 30
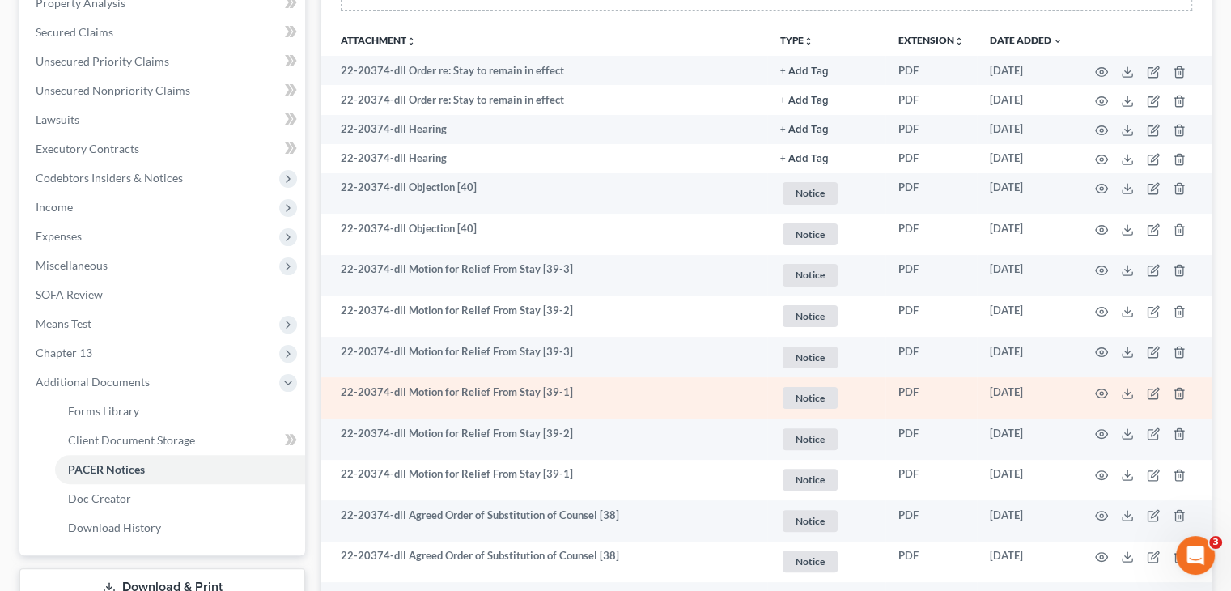
scroll to position [356, 0]
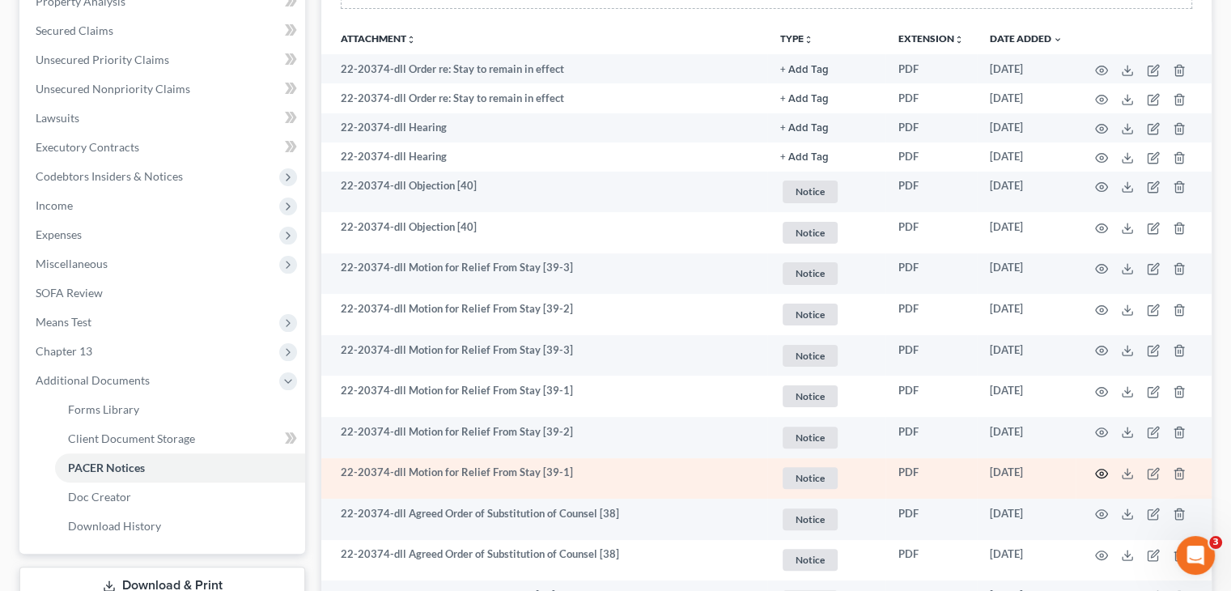
click at [1100, 477] on icon "button" at bounding box center [1102, 473] width 12 height 9
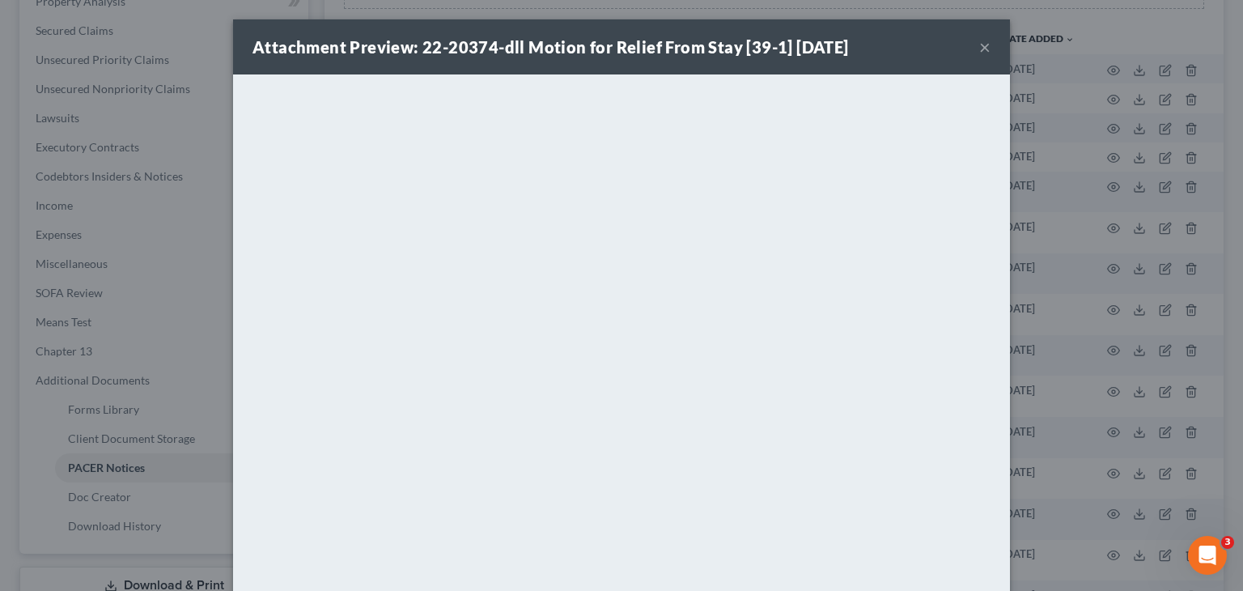
drag, startPoint x: 984, startPoint y: 43, endPoint x: 975, endPoint y: 50, distance: 11.5
click at [984, 43] on button "×" at bounding box center [984, 46] width 11 height 19
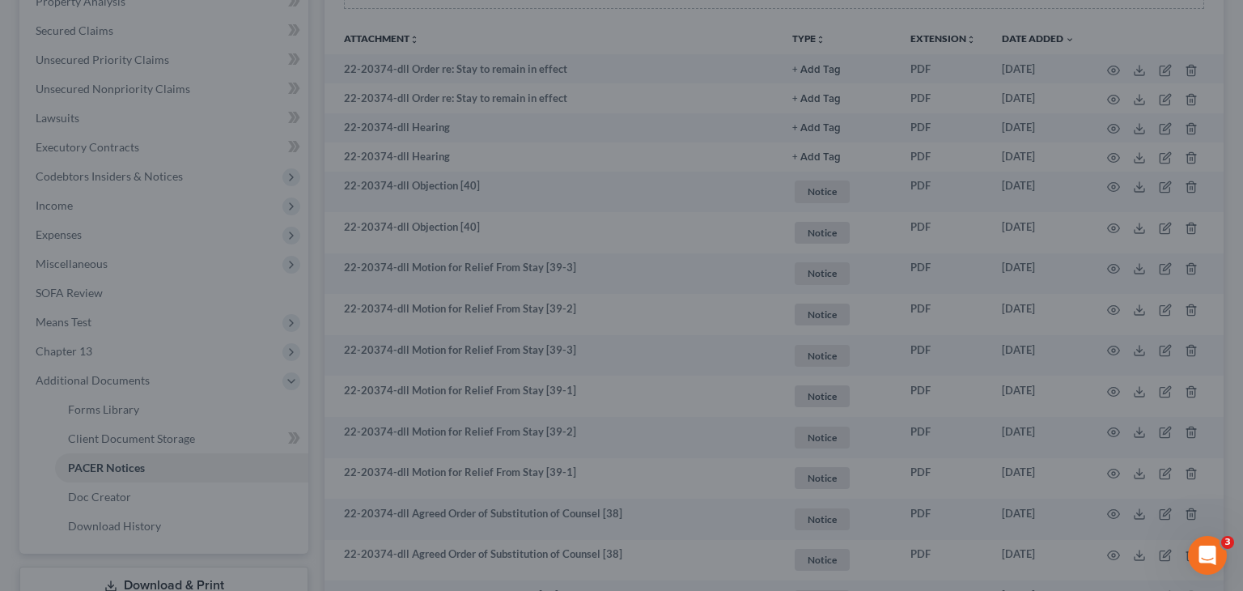
click at [978, 45] on div at bounding box center [621, 295] width 1243 height 591
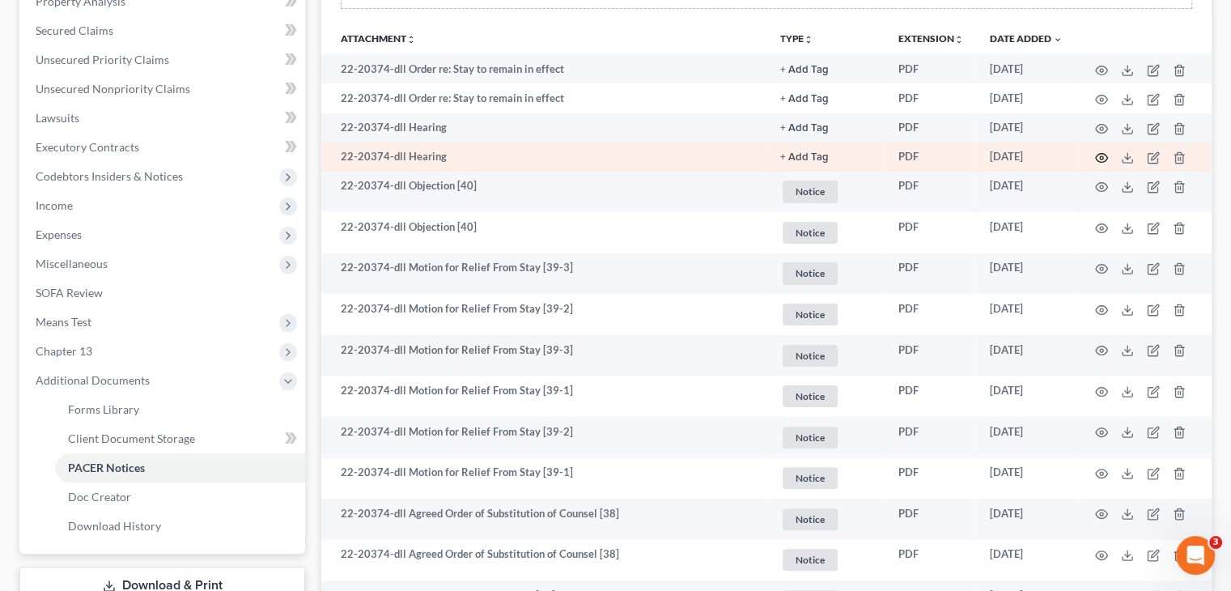
click at [1103, 152] on icon "button" at bounding box center [1101, 157] width 13 height 13
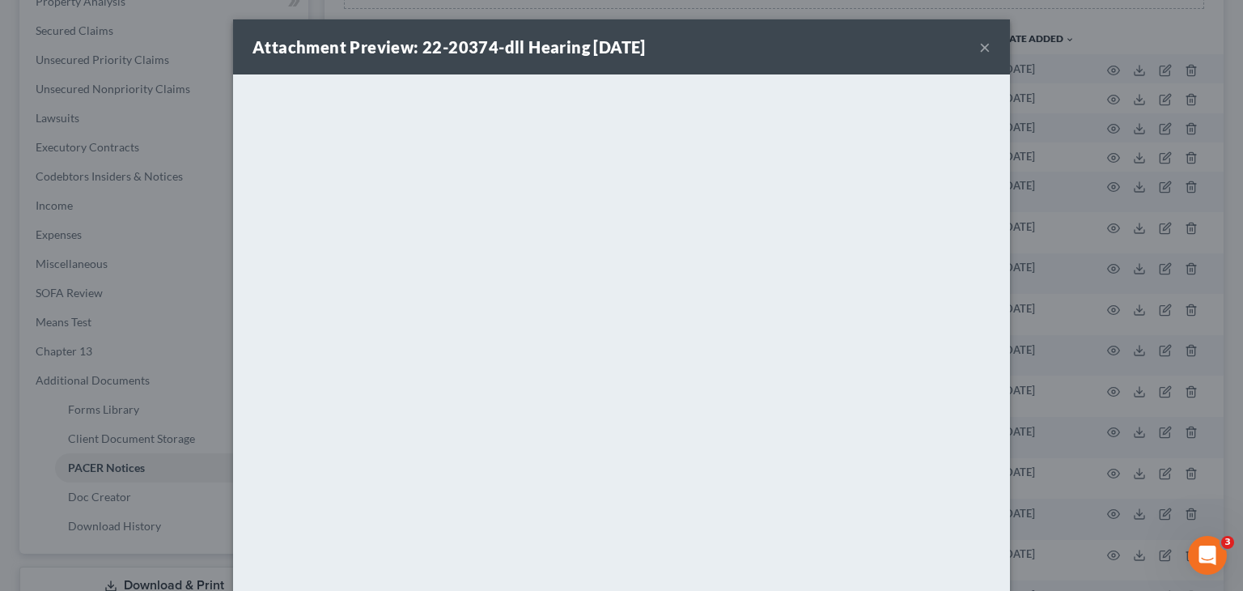
click at [979, 42] on button "×" at bounding box center [984, 46] width 11 height 19
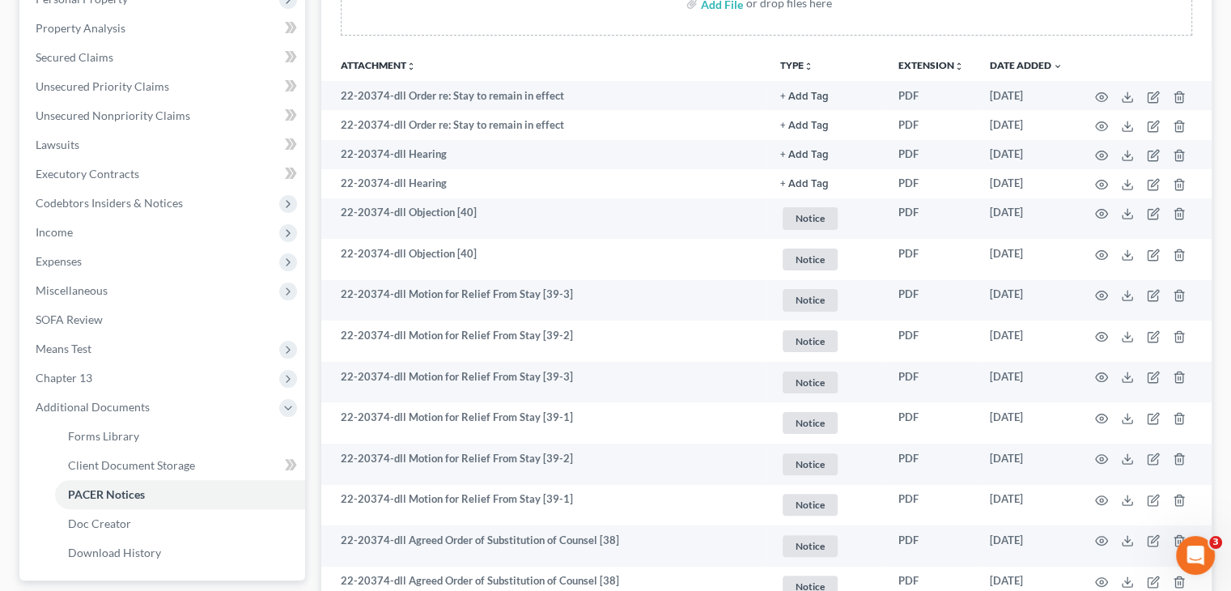
scroll to position [330, 0]
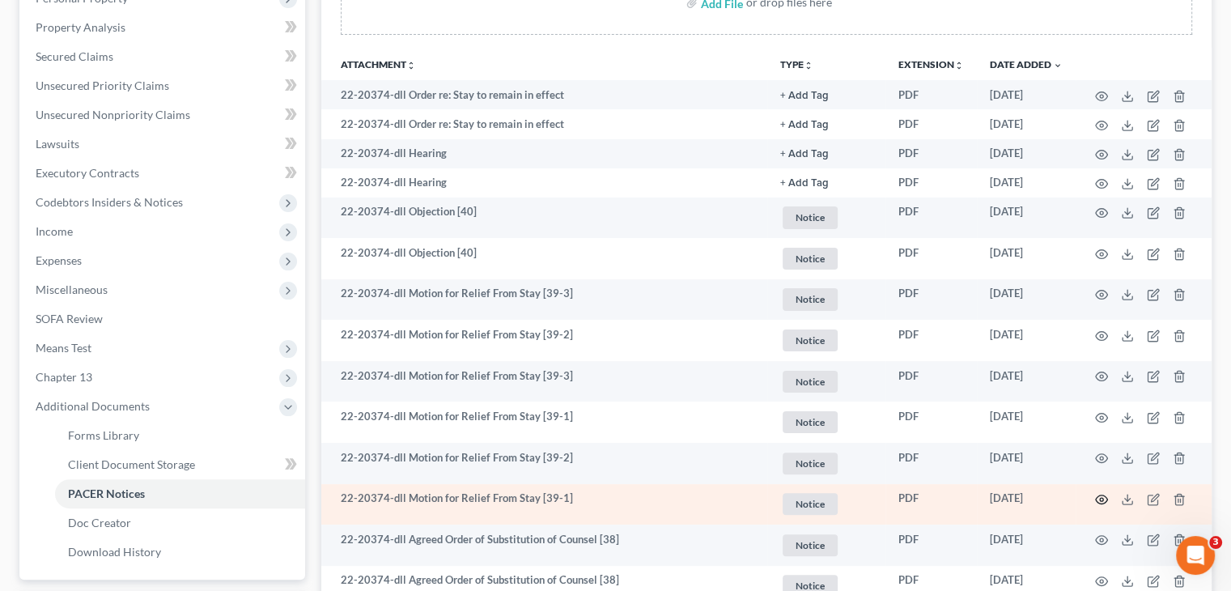
click at [1101, 499] on icon "button" at bounding box center [1101, 499] width 13 height 13
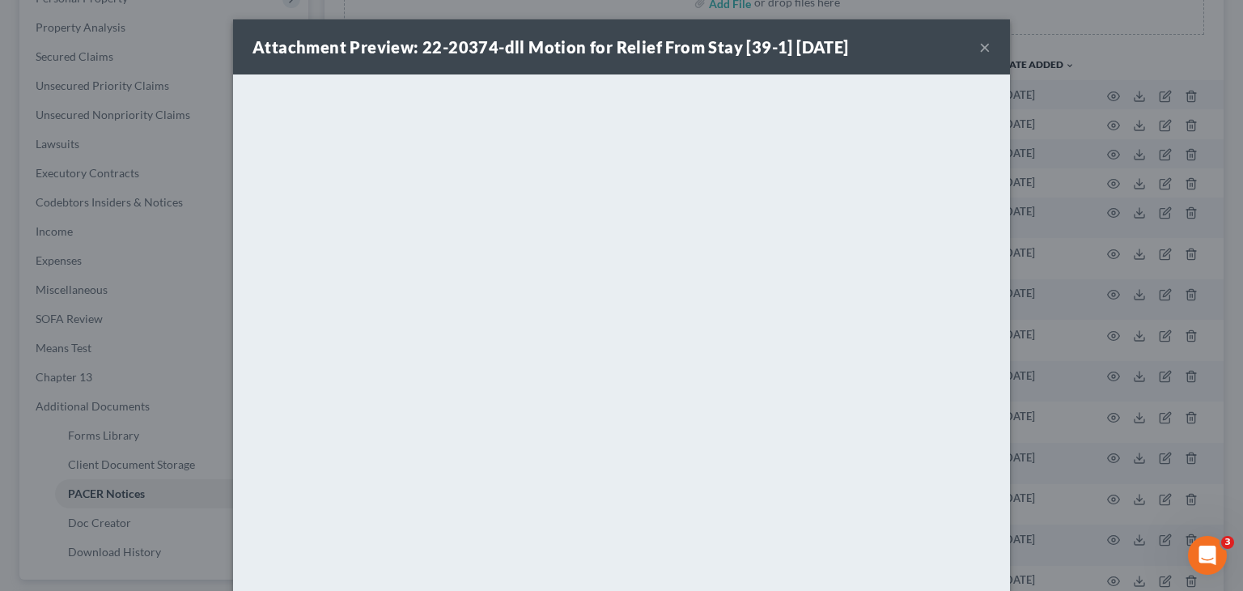
click at [979, 49] on button "×" at bounding box center [984, 46] width 11 height 19
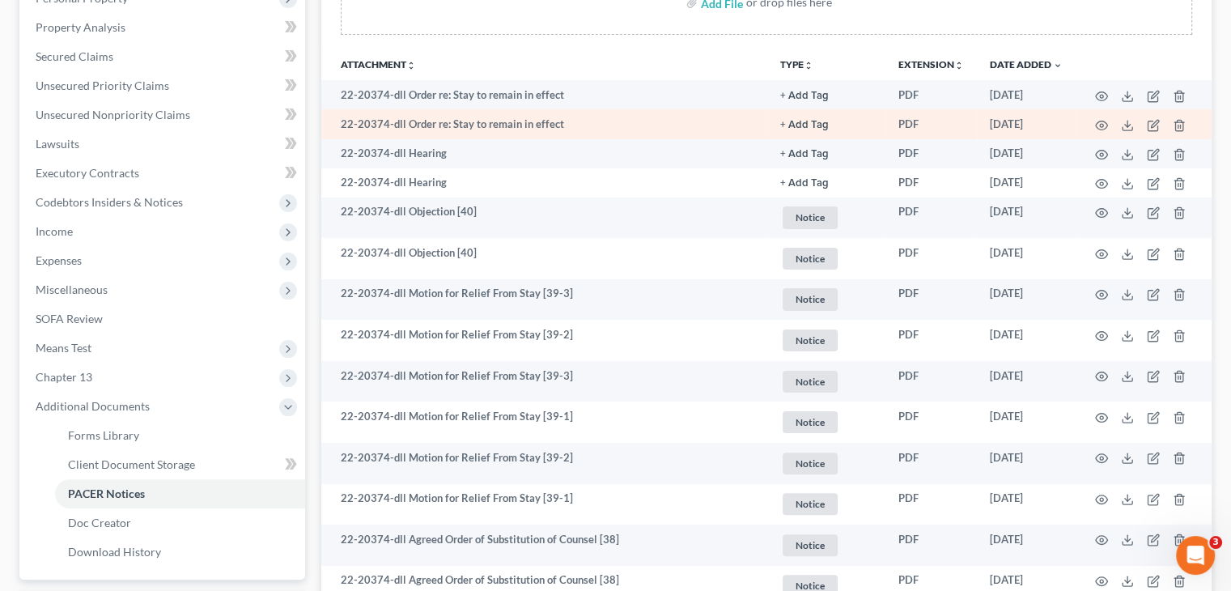
scroll to position [0, 0]
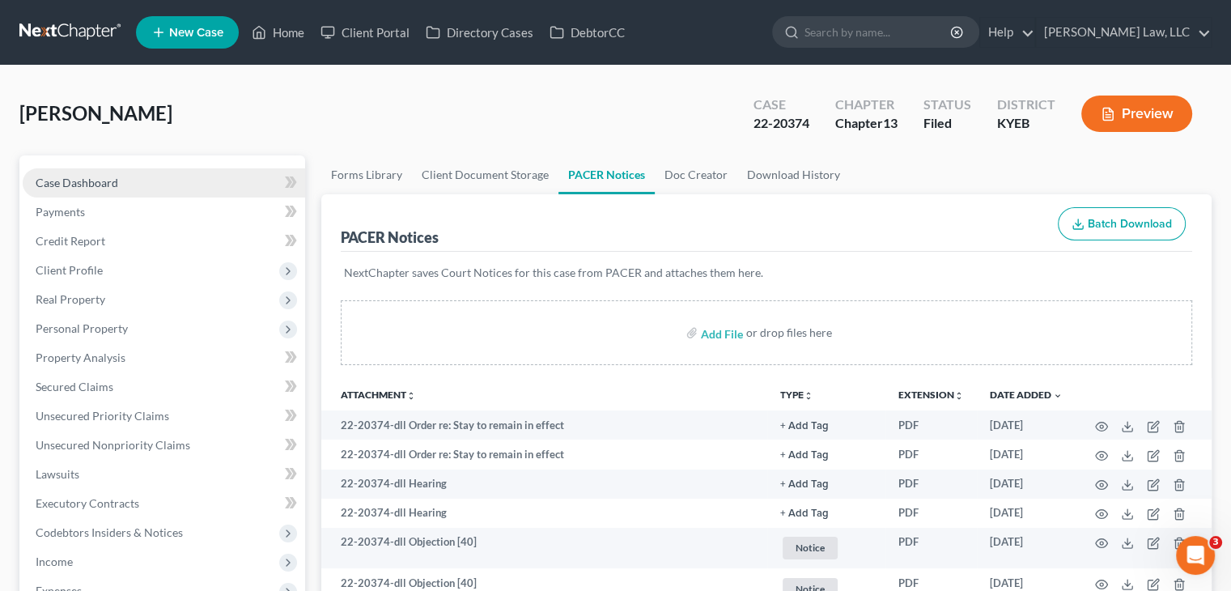
click at [104, 181] on span "Case Dashboard" at bounding box center [77, 183] width 83 height 14
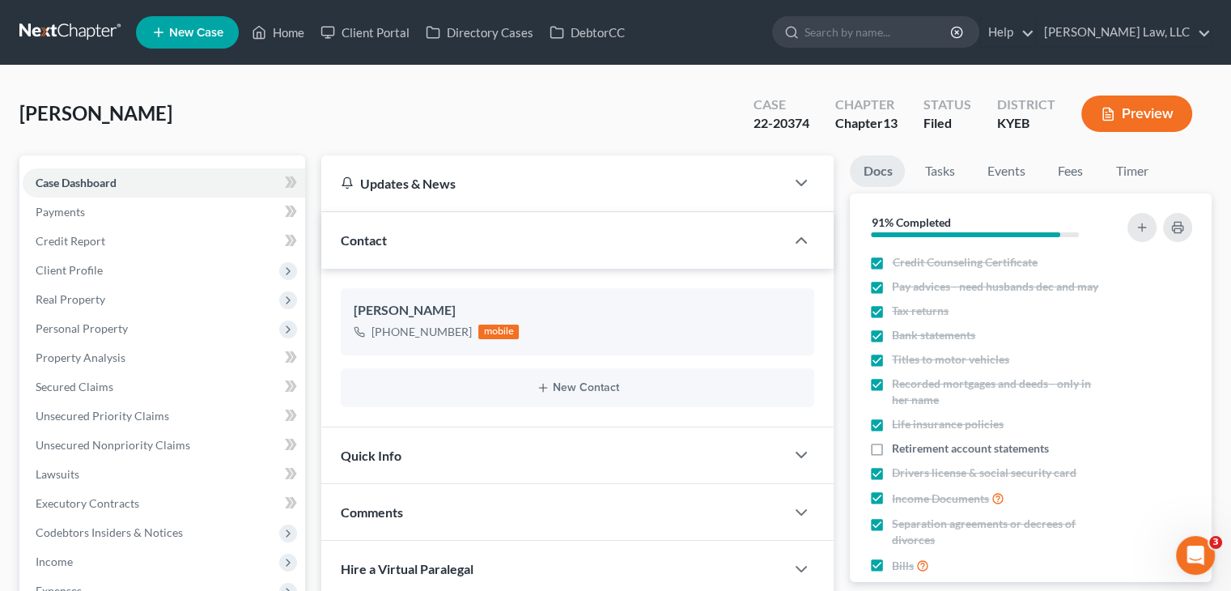
scroll to position [8634, 0]
click at [406, 36] on link "Client Portal" at bounding box center [364, 32] width 105 height 29
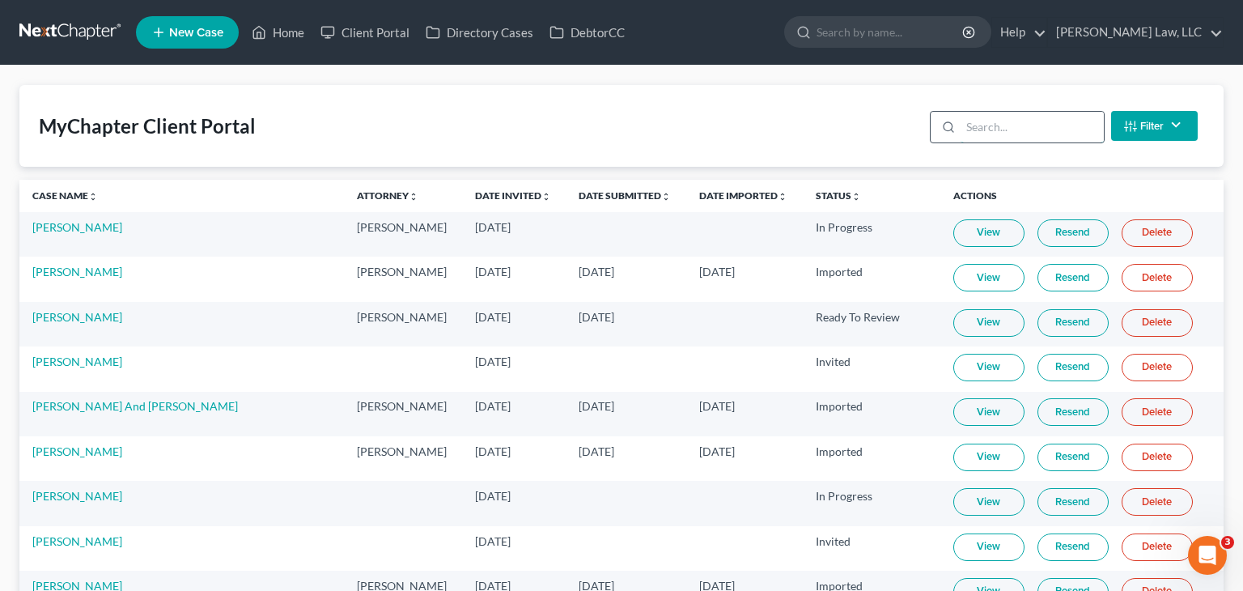
click at [995, 126] on input "search" at bounding box center [1032, 127] width 143 height 31
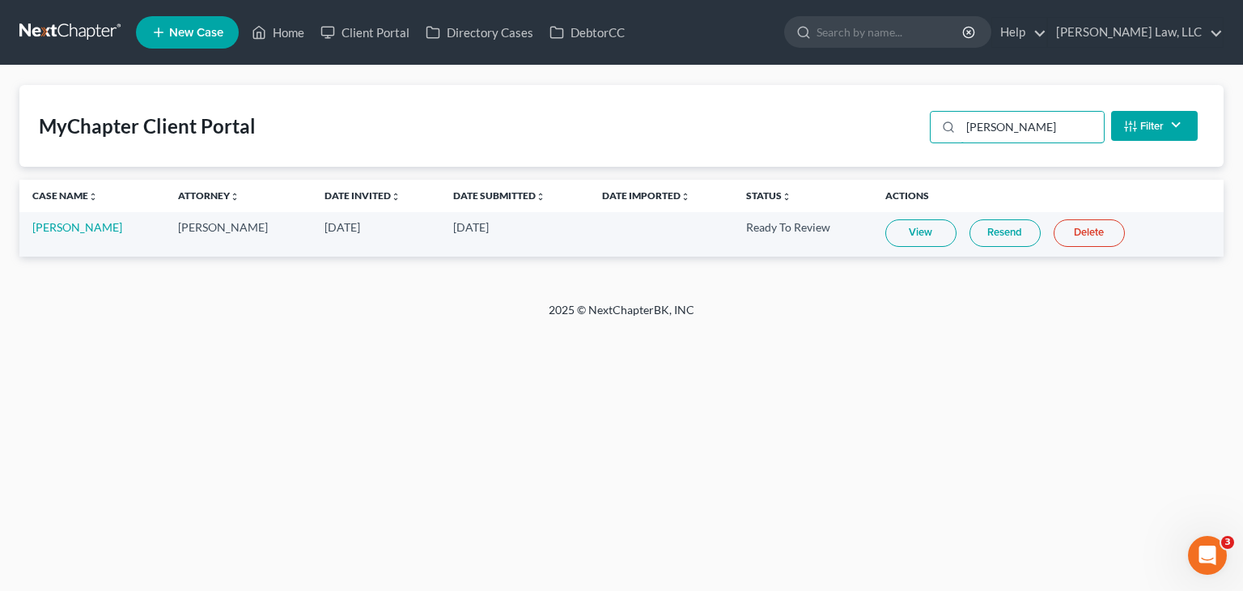
type input "[PERSON_NAME]"
click at [923, 236] on link "View" at bounding box center [920, 233] width 71 height 28
click at [289, 30] on link "Home" at bounding box center [278, 32] width 69 height 29
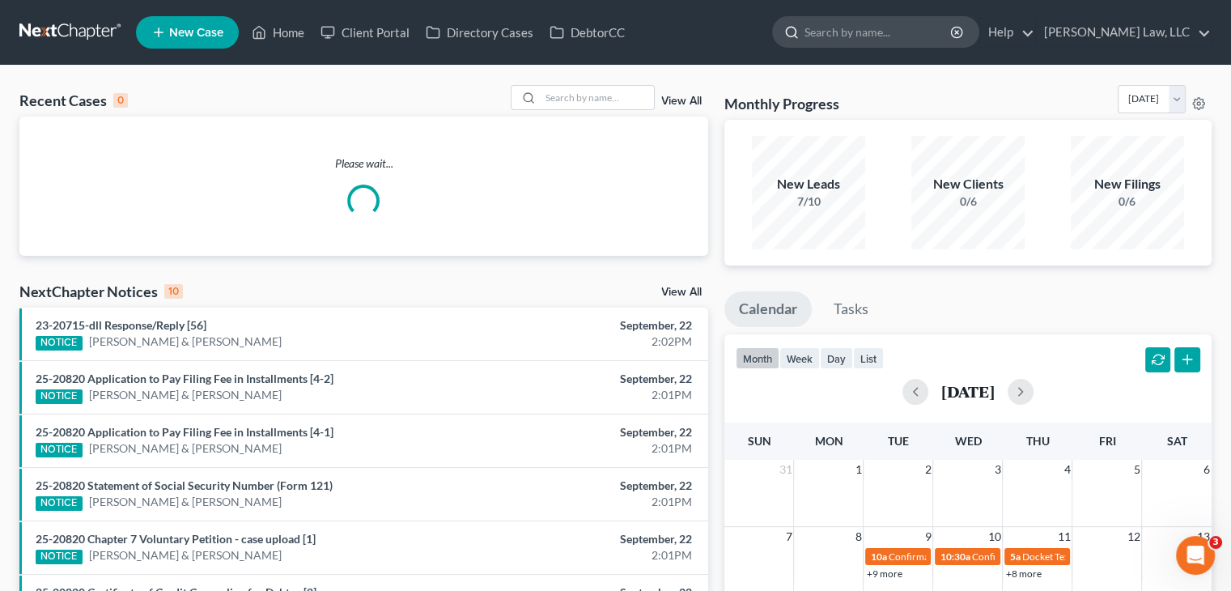
click at [828, 32] on input "search" at bounding box center [878, 32] width 148 height 30
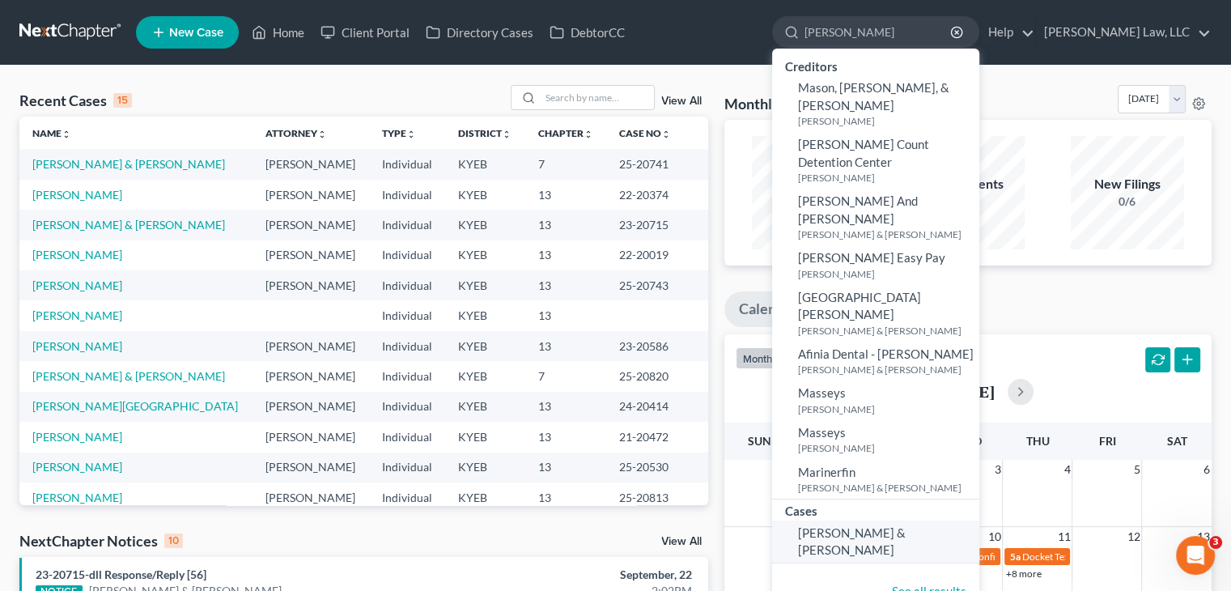
type input "[PERSON_NAME]"
click at [858, 520] on link "[PERSON_NAME] & [PERSON_NAME]" at bounding box center [875, 541] width 207 height 43
click at [871, 520] on link "[PERSON_NAME] & [PERSON_NAME]" at bounding box center [875, 541] width 207 height 43
click at [870, 525] on span "[PERSON_NAME] & [PERSON_NAME]" at bounding box center [852, 541] width 108 height 32
click at [860, 525] on span "[PERSON_NAME] & [PERSON_NAME]" at bounding box center [852, 541] width 108 height 32
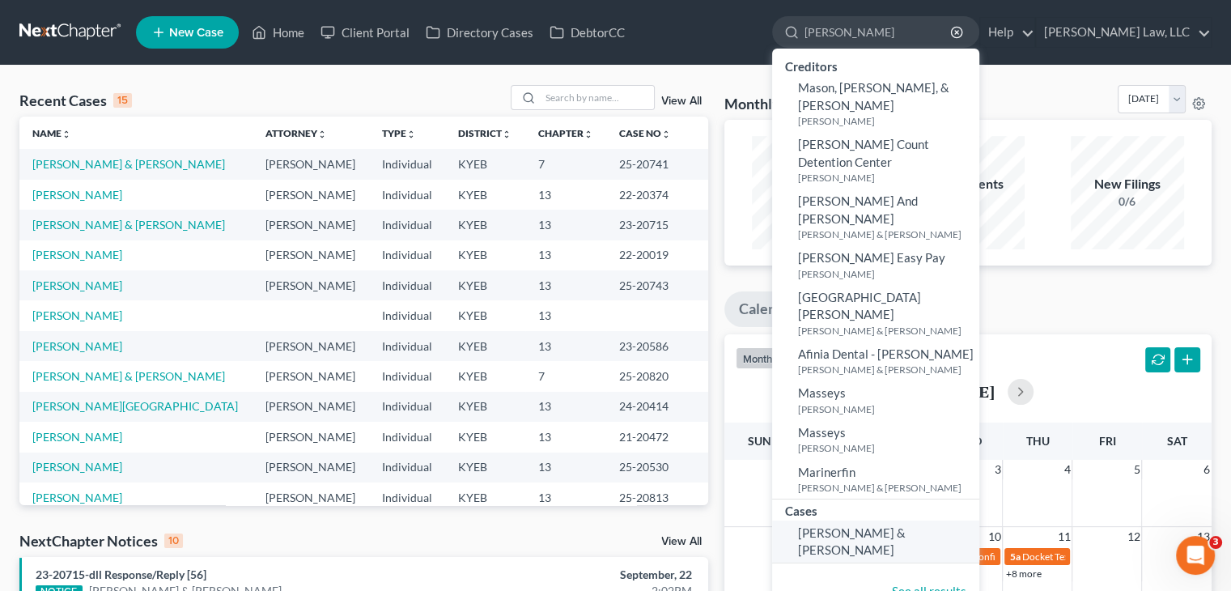
click at [804, 525] on span "[PERSON_NAME] & [PERSON_NAME]" at bounding box center [852, 541] width 108 height 32
click at [711, 65] on div at bounding box center [615, 65] width 453 height 1
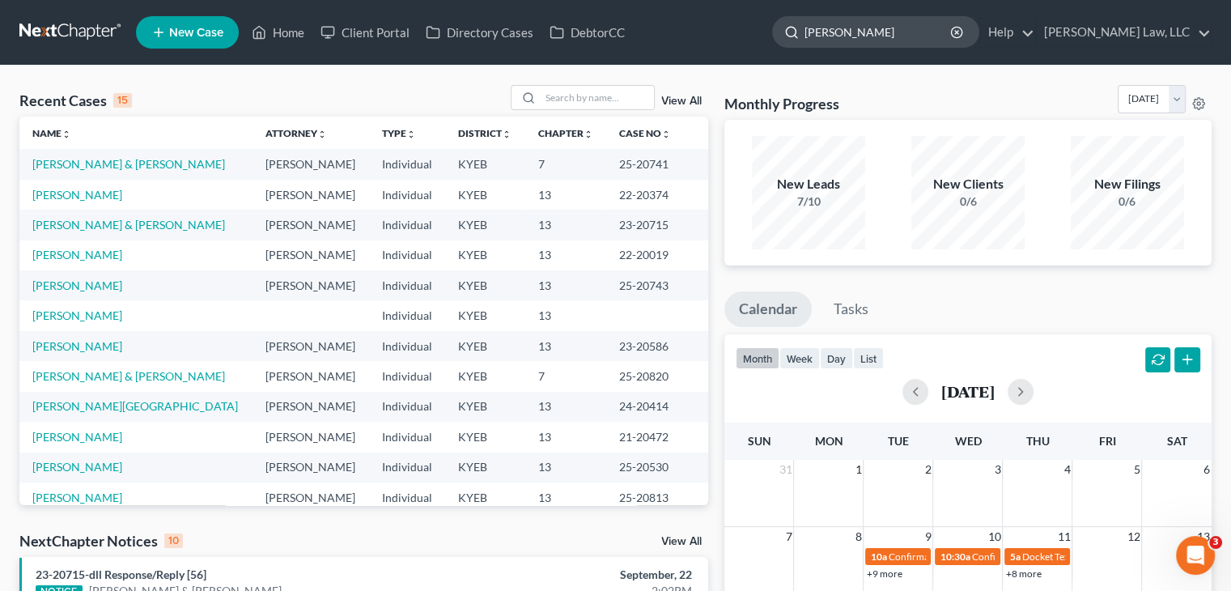
click at [874, 25] on input "[PERSON_NAME]" at bounding box center [878, 32] width 148 height 30
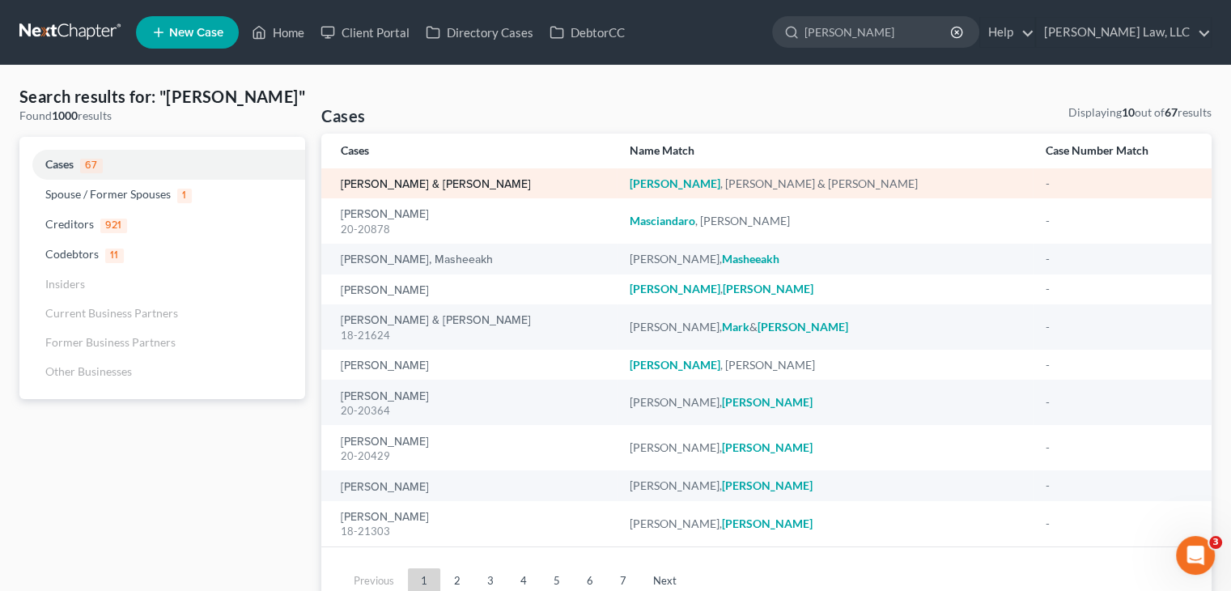
click at [446, 189] on link "[PERSON_NAME] & [PERSON_NAME]" at bounding box center [436, 184] width 190 height 11
click at [393, 185] on link "[PERSON_NAME] & [PERSON_NAME]" at bounding box center [436, 184] width 190 height 11
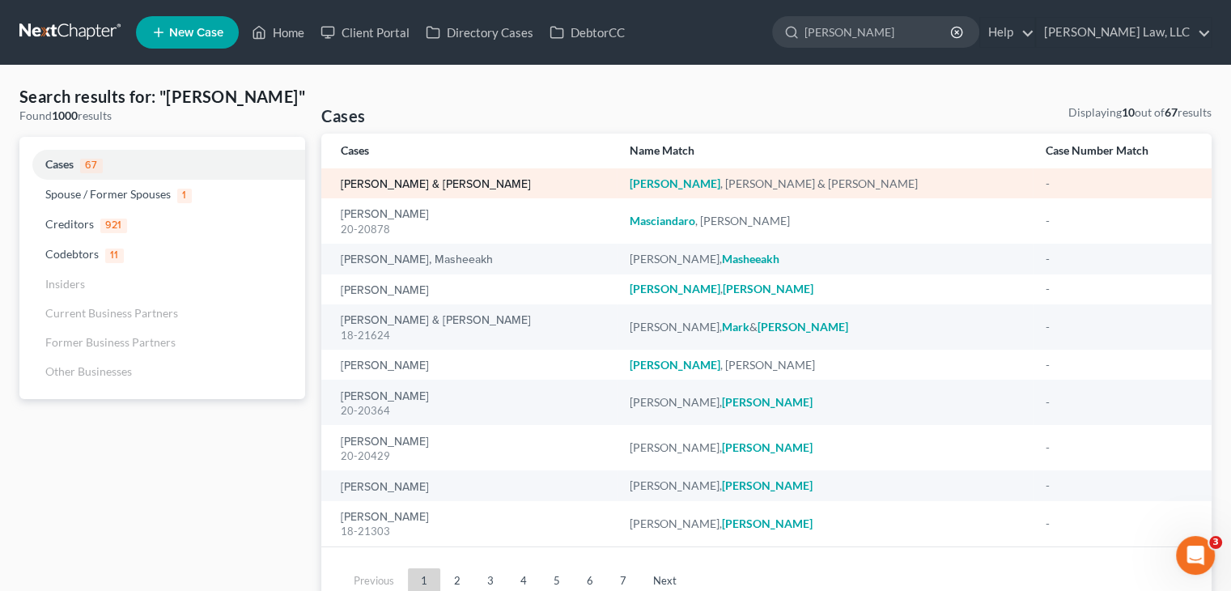
click at [393, 185] on link "[PERSON_NAME] & [PERSON_NAME]" at bounding box center [436, 184] width 190 height 11
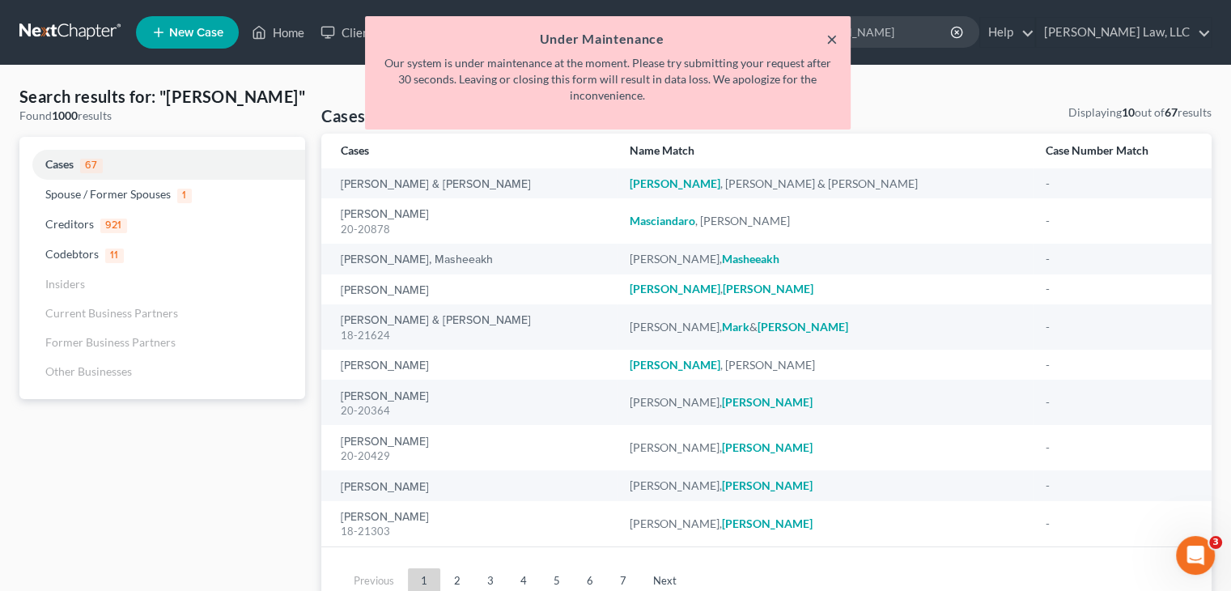
click at [831, 30] on button "×" at bounding box center [831, 38] width 11 height 19
